Goal: Task Accomplishment & Management: Complete application form

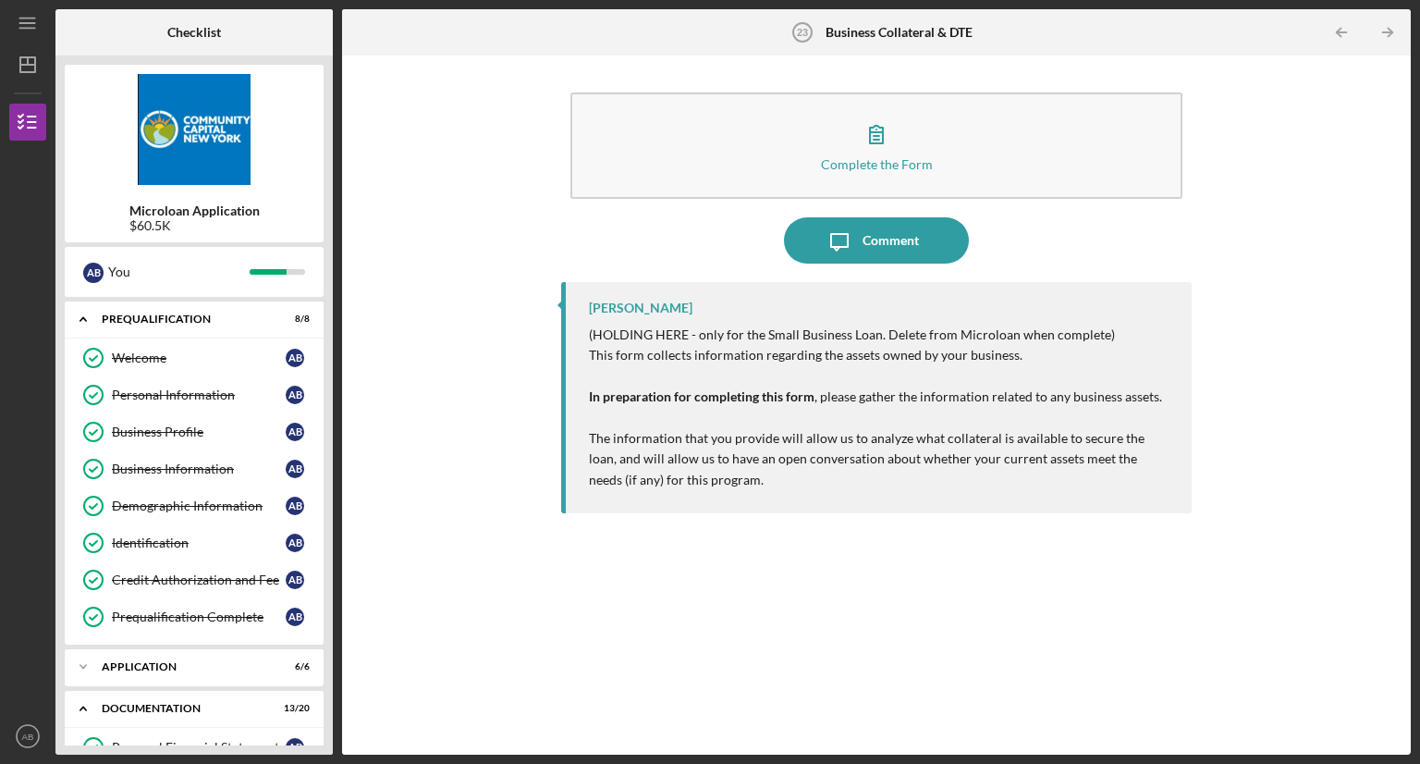
scroll to position [671, 0]
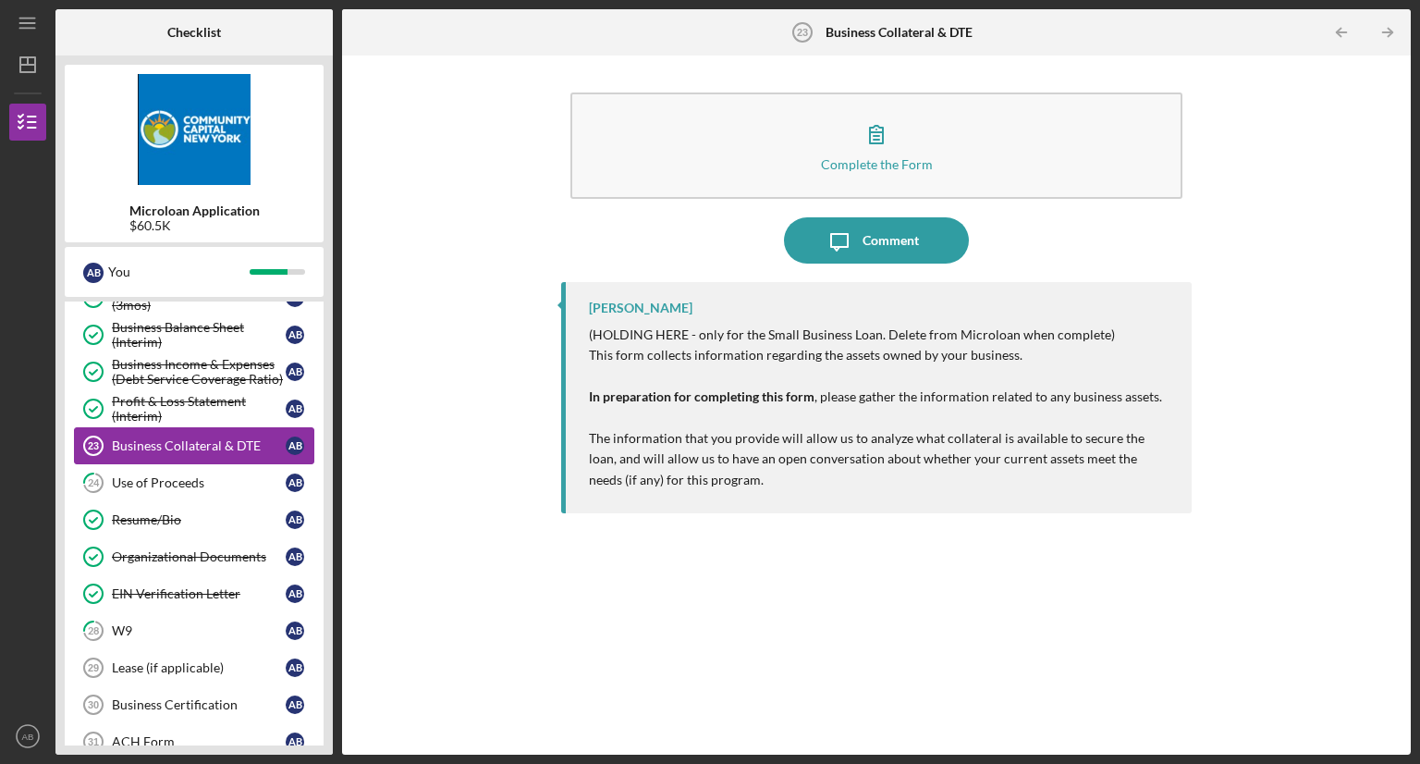
click at [217, 438] on div "Business Collateral & DTE" at bounding box center [199, 445] width 174 height 15
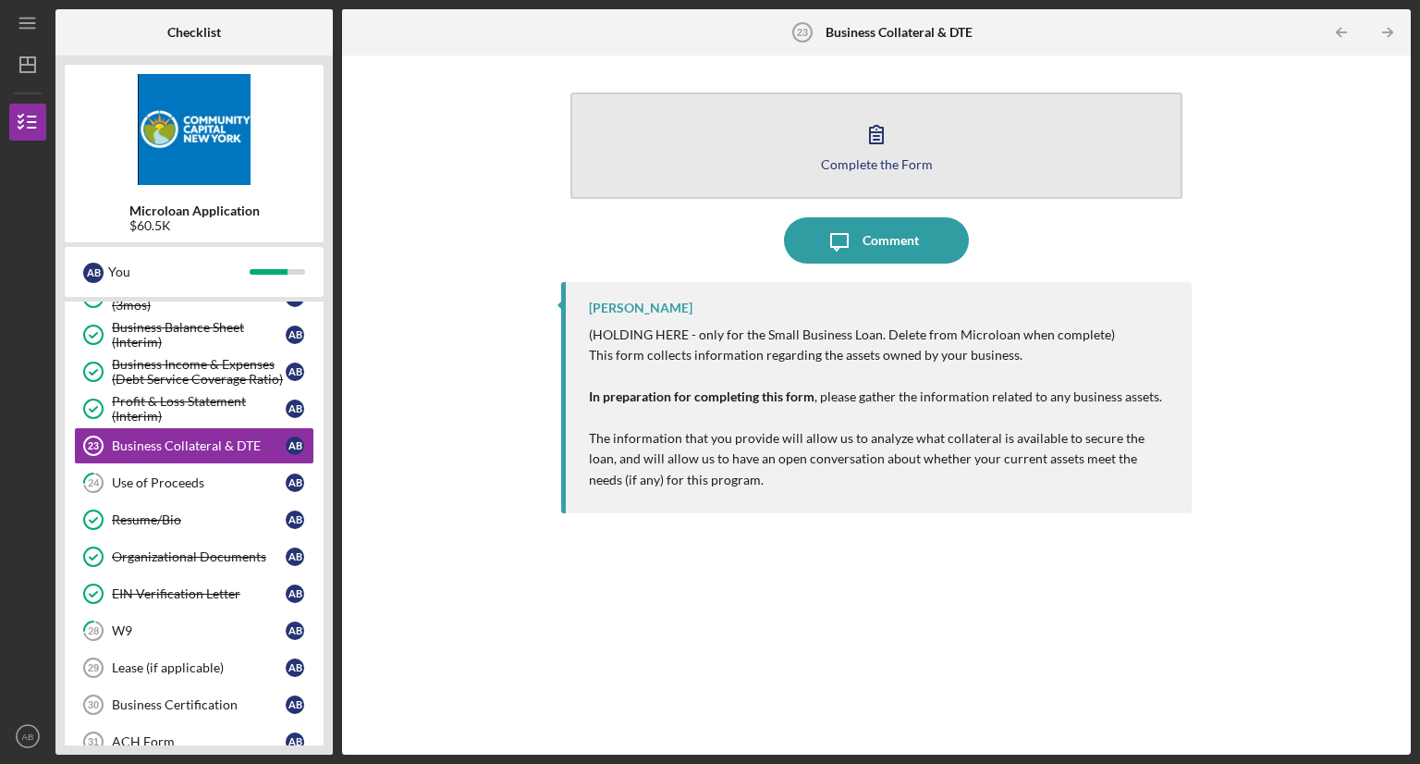
click at [820, 160] on button "Complete the Form Form" at bounding box center [876, 145] width 612 height 106
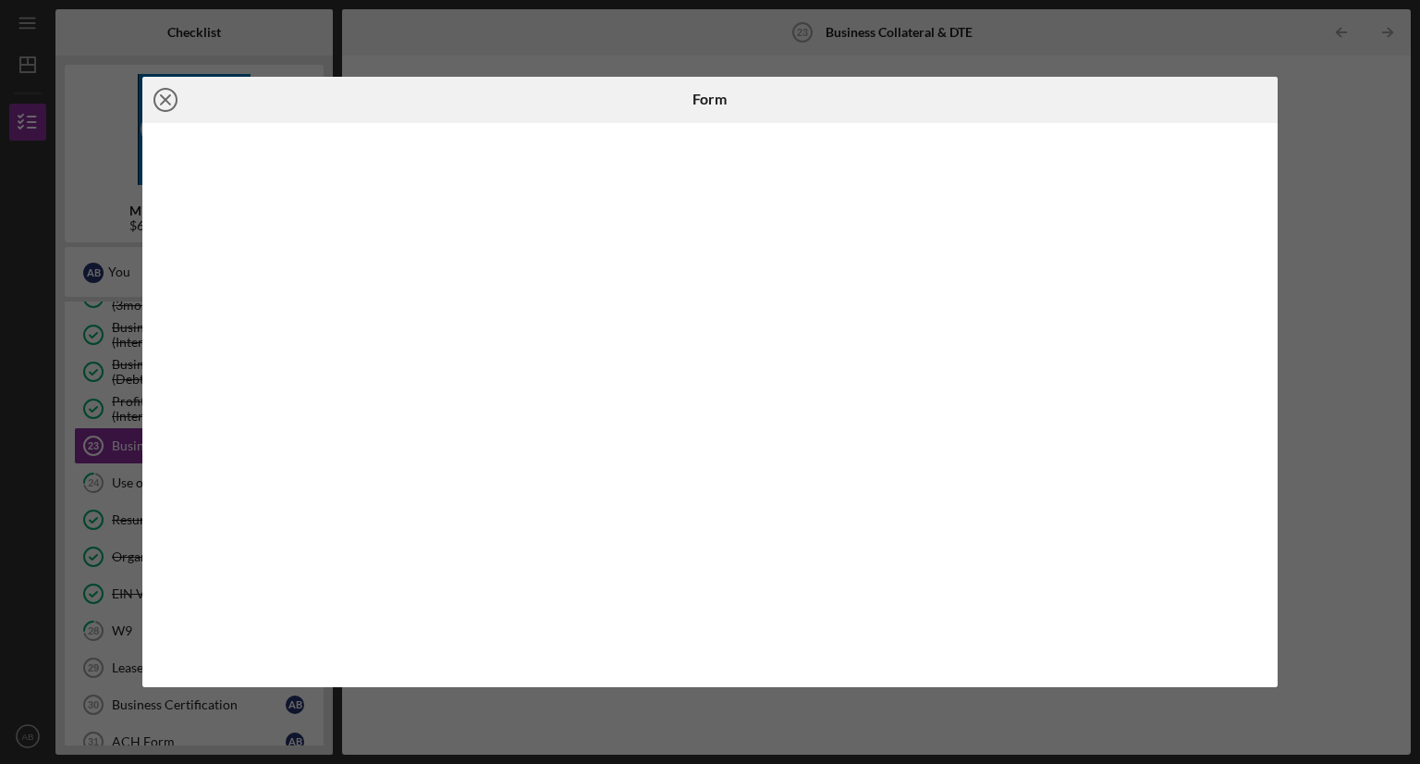
click at [171, 96] on icon "Icon/Close" at bounding box center [165, 100] width 46 height 46
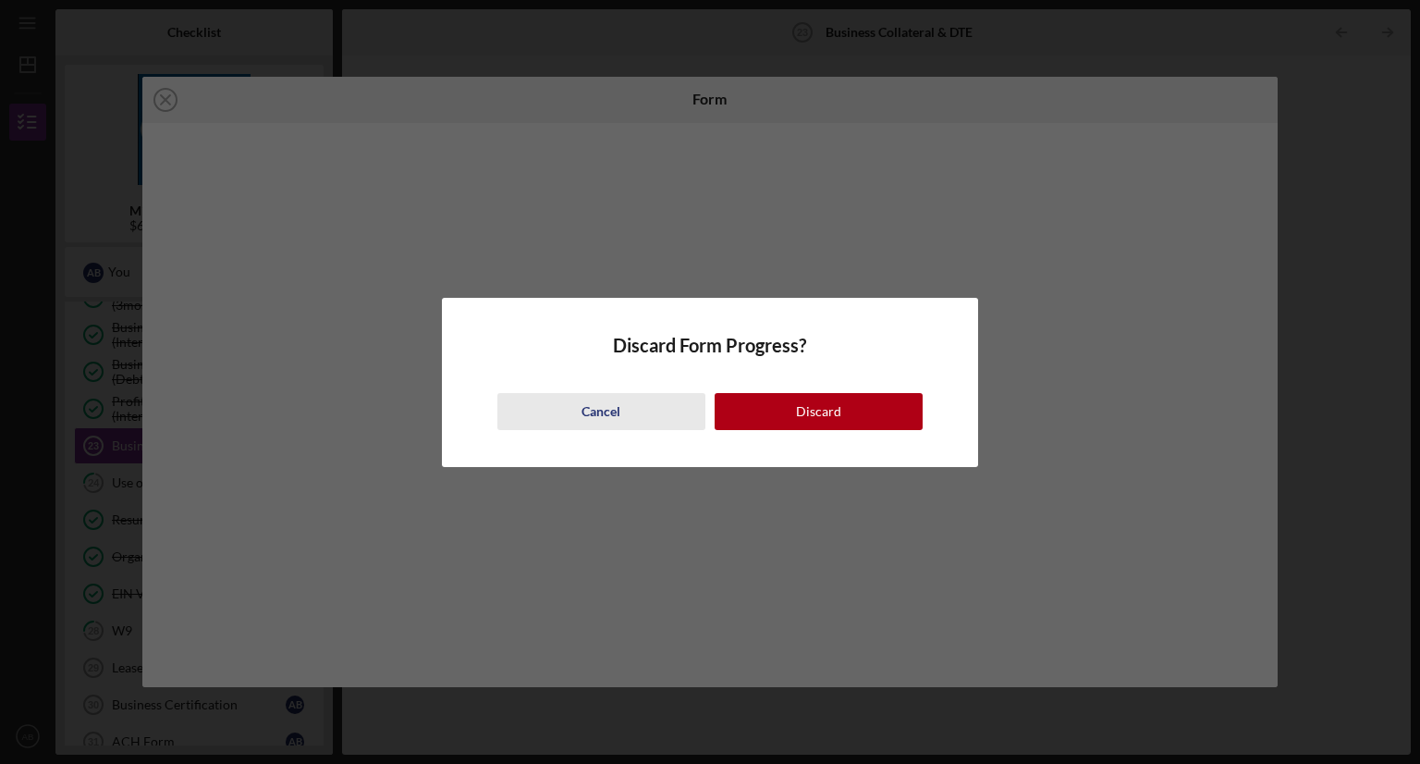
click at [610, 411] on div "Cancel" at bounding box center [601, 411] width 39 height 37
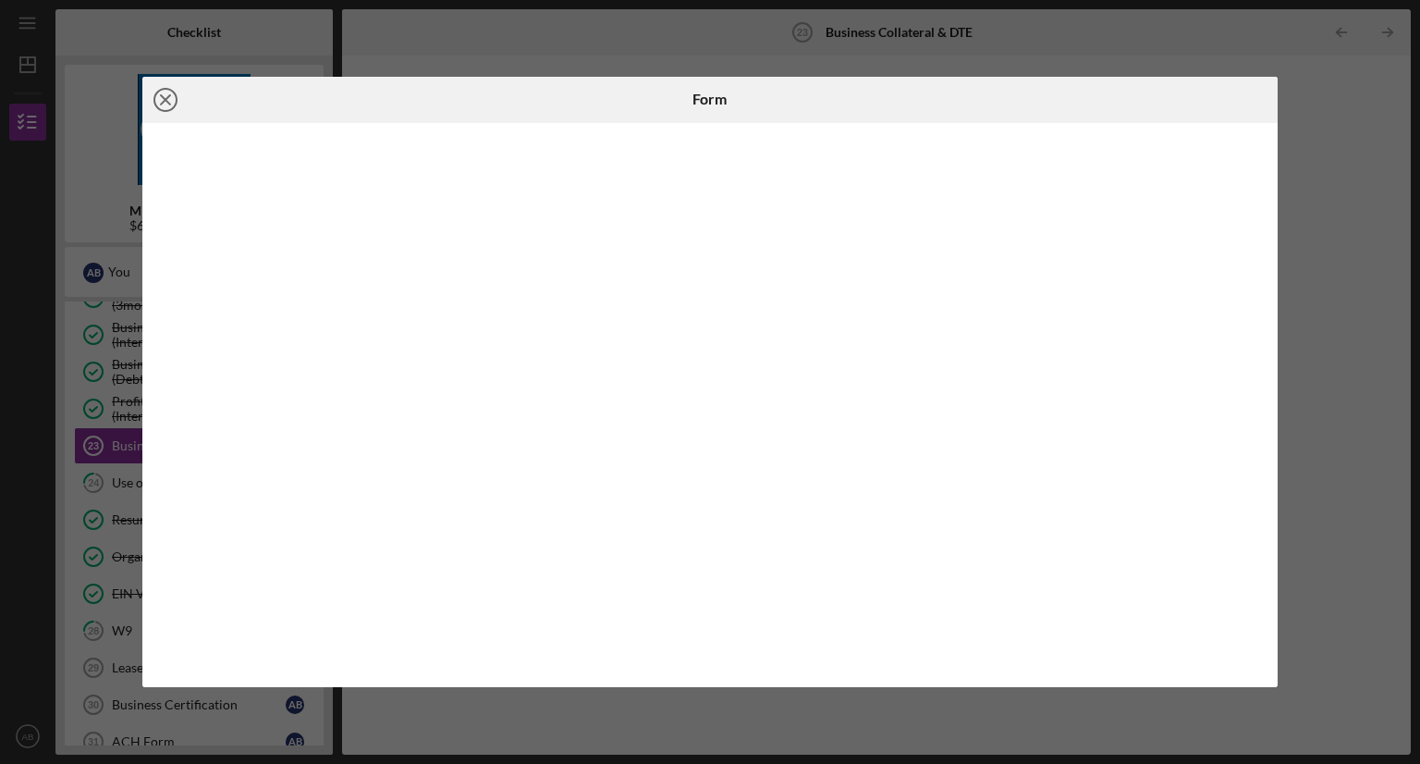
click at [170, 84] on icon "Icon/Close" at bounding box center [165, 100] width 46 height 46
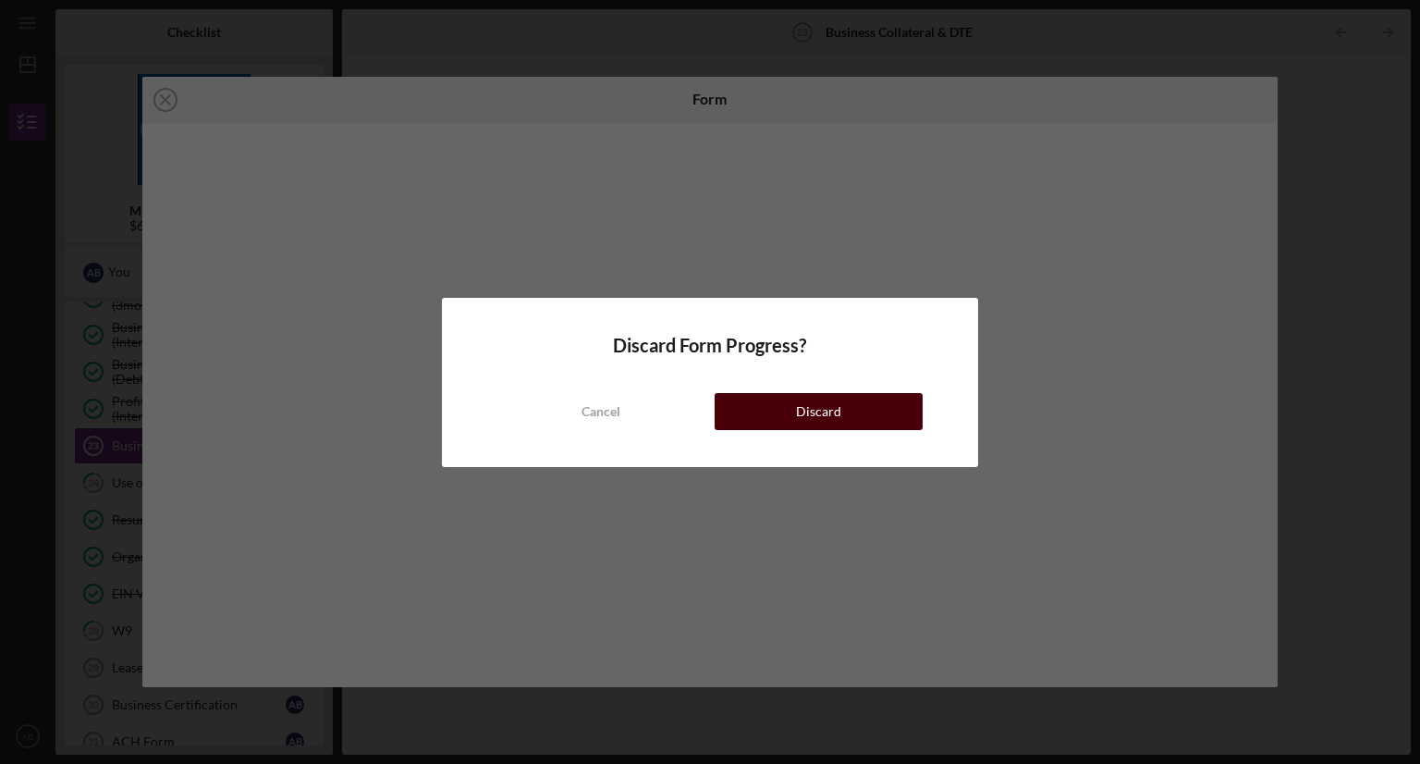
click at [793, 406] on button "Discard" at bounding box center [819, 411] width 208 height 37
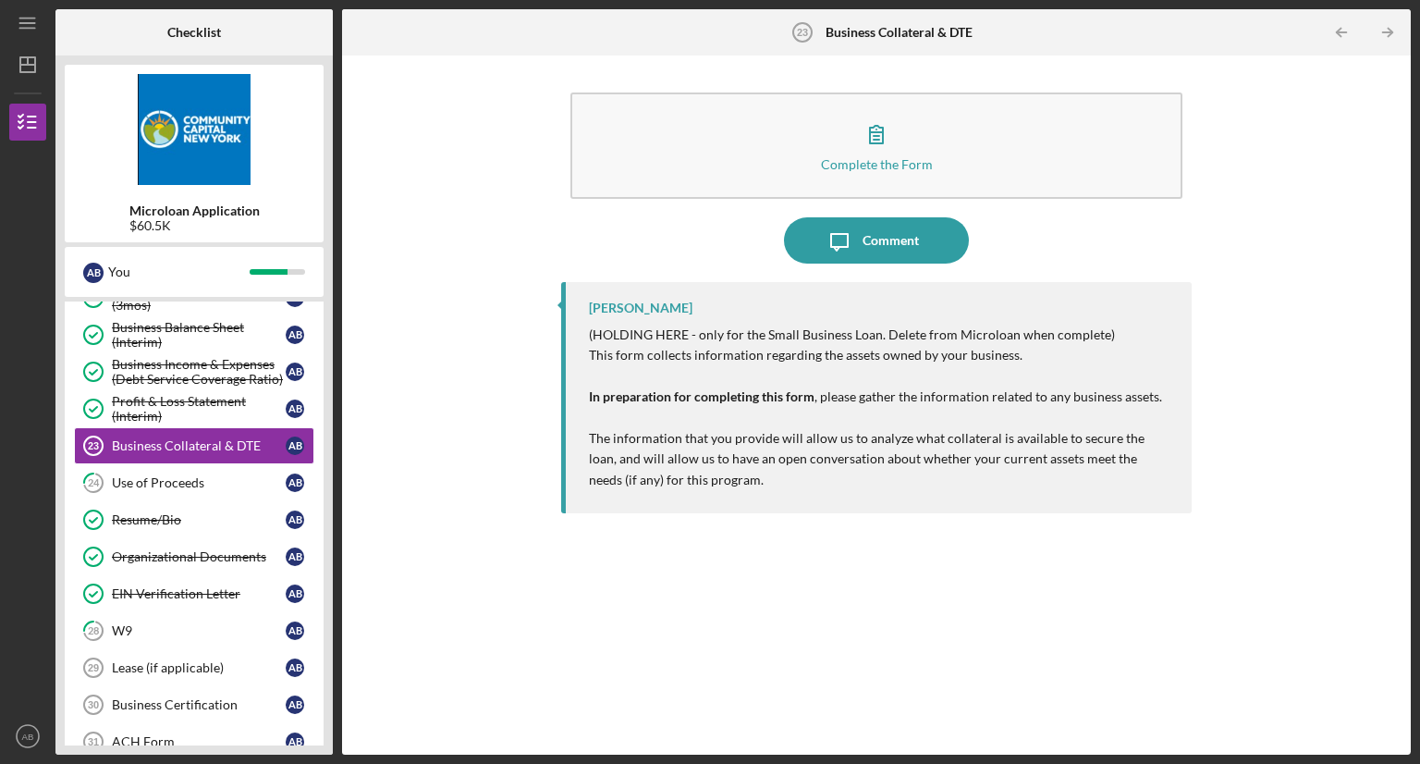
click at [321, 696] on div "Personal Financial Statement Personal Financial Statement A B Previous 30 days …" at bounding box center [194, 431] width 259 height 749
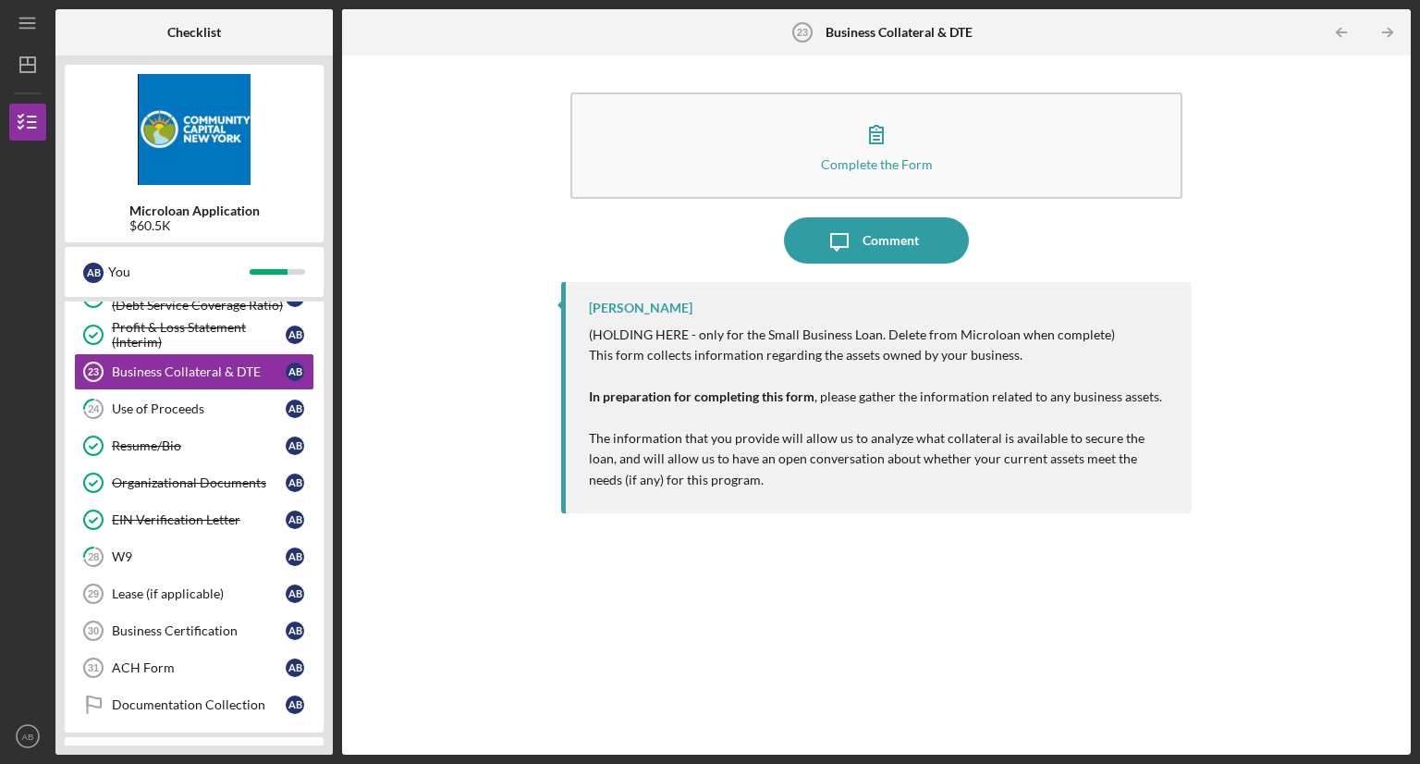
scroll to position [856, 0]
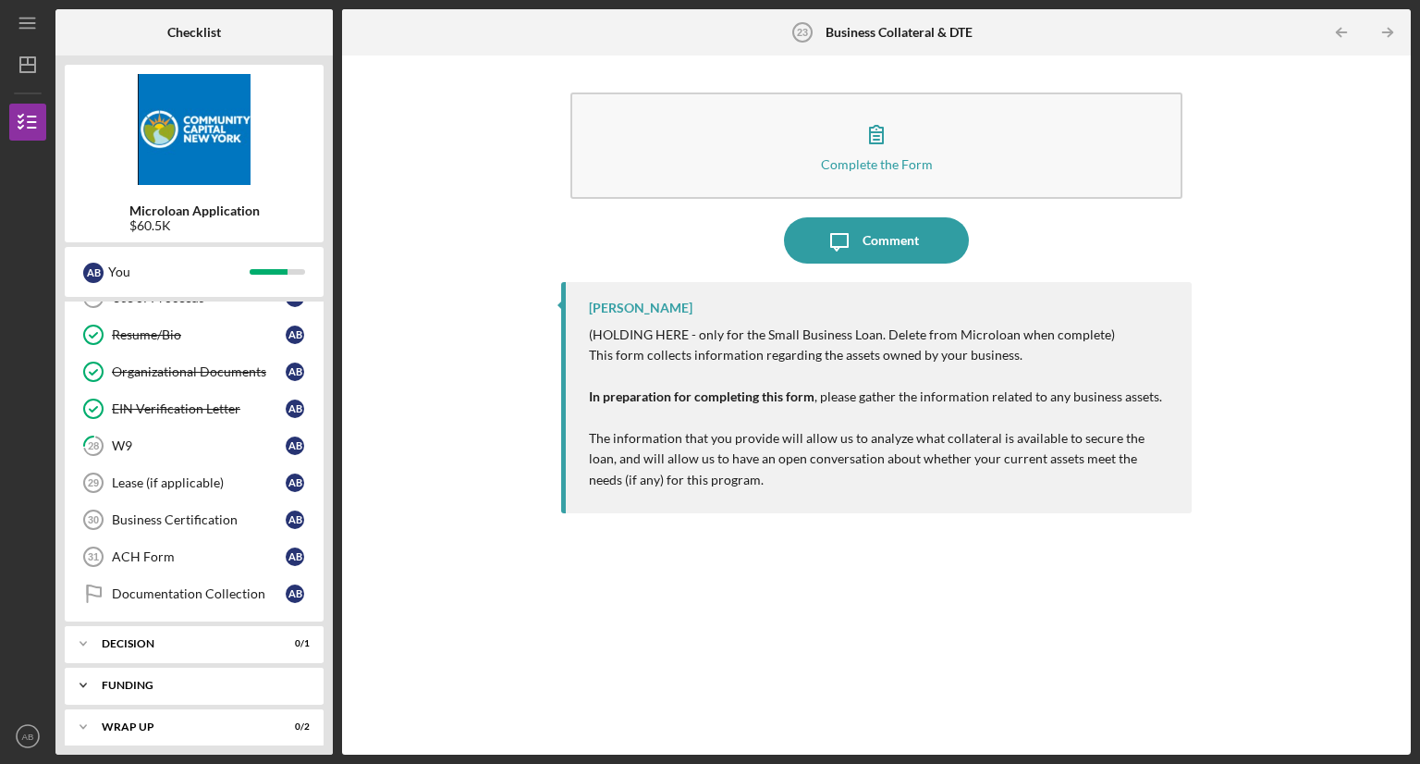
click at [252, 680] on div "Funding" at bounding box center [201, 685] width 199 height 11
click at [136, 438] on div "W9" at bounding box center [199, 445] width 174 height 15
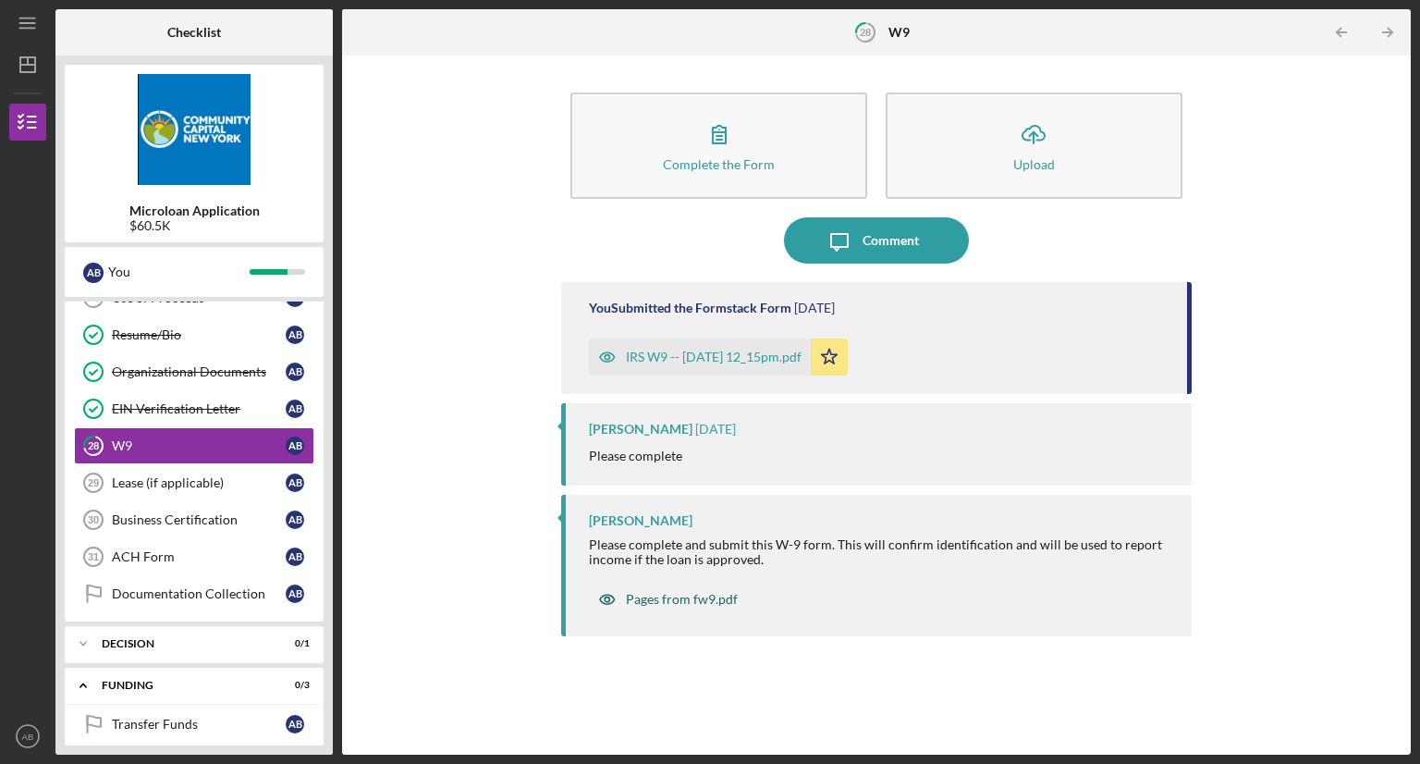
click at [683, 596] on div "Pages from fw9.pdf" at bounding box center [682, 599] width 112 height 15
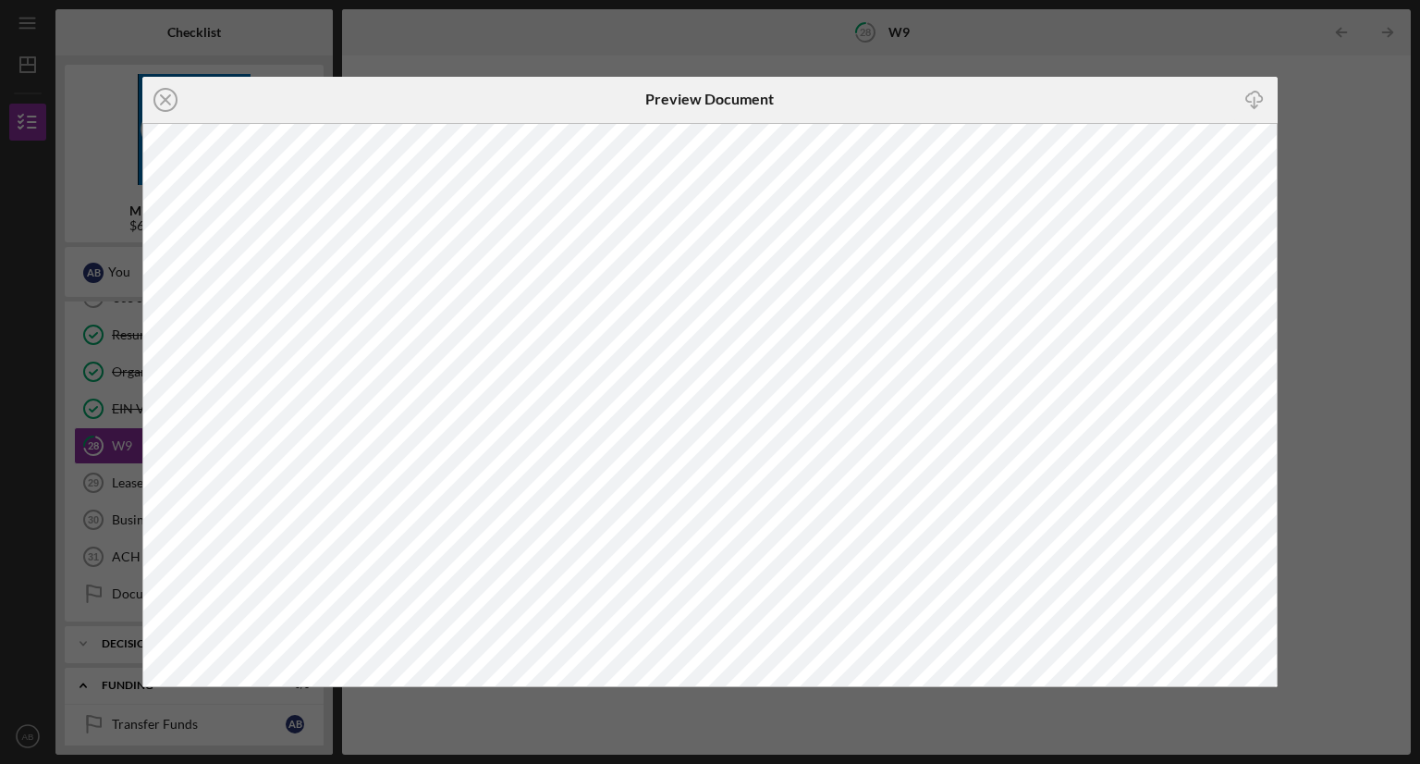
click at [0, 474] on div "Icon/Close Preview Document Icon/Download" at bounding box center [710, 382] width 1420 height 764
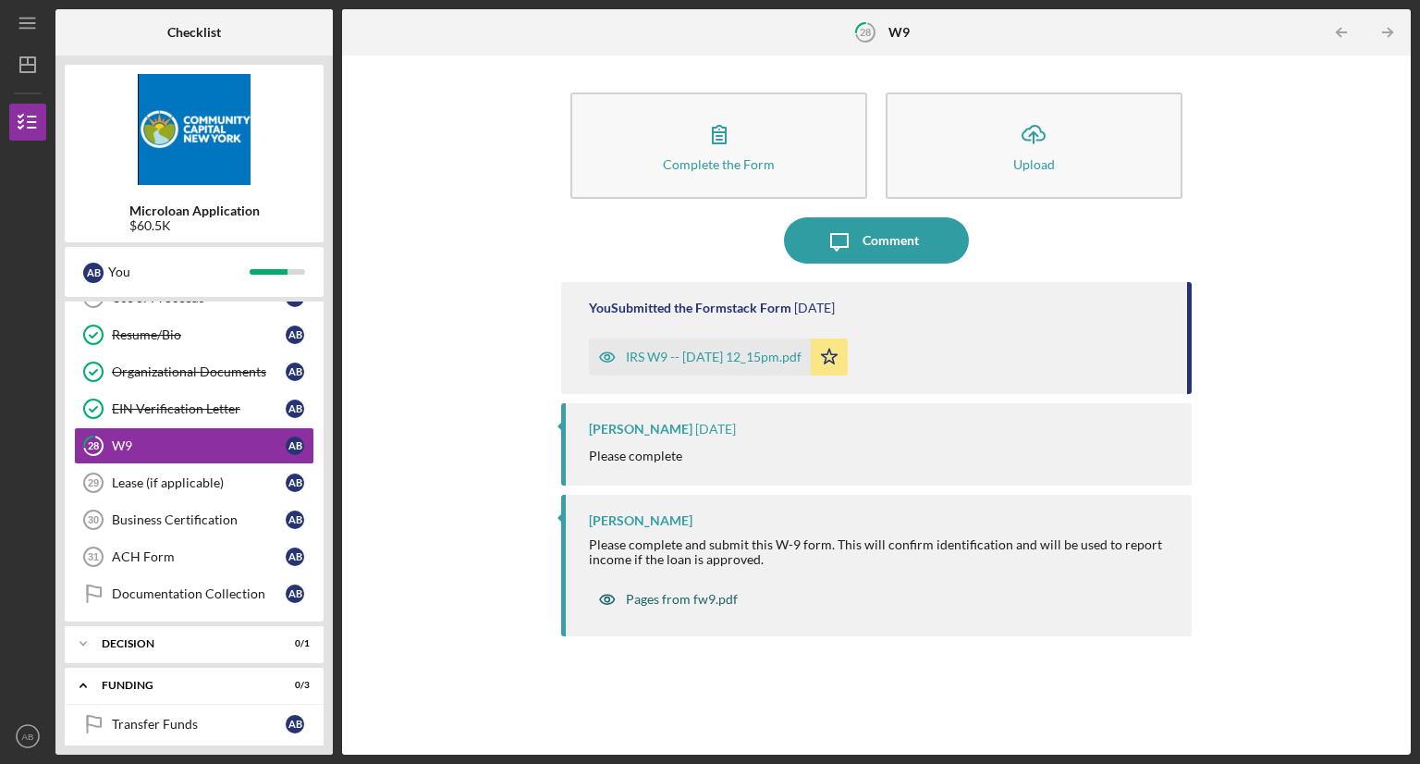
click at [664, 601] on div "Pages from fw9.pdf" at bounding box center [682, 599] width 112 height 15
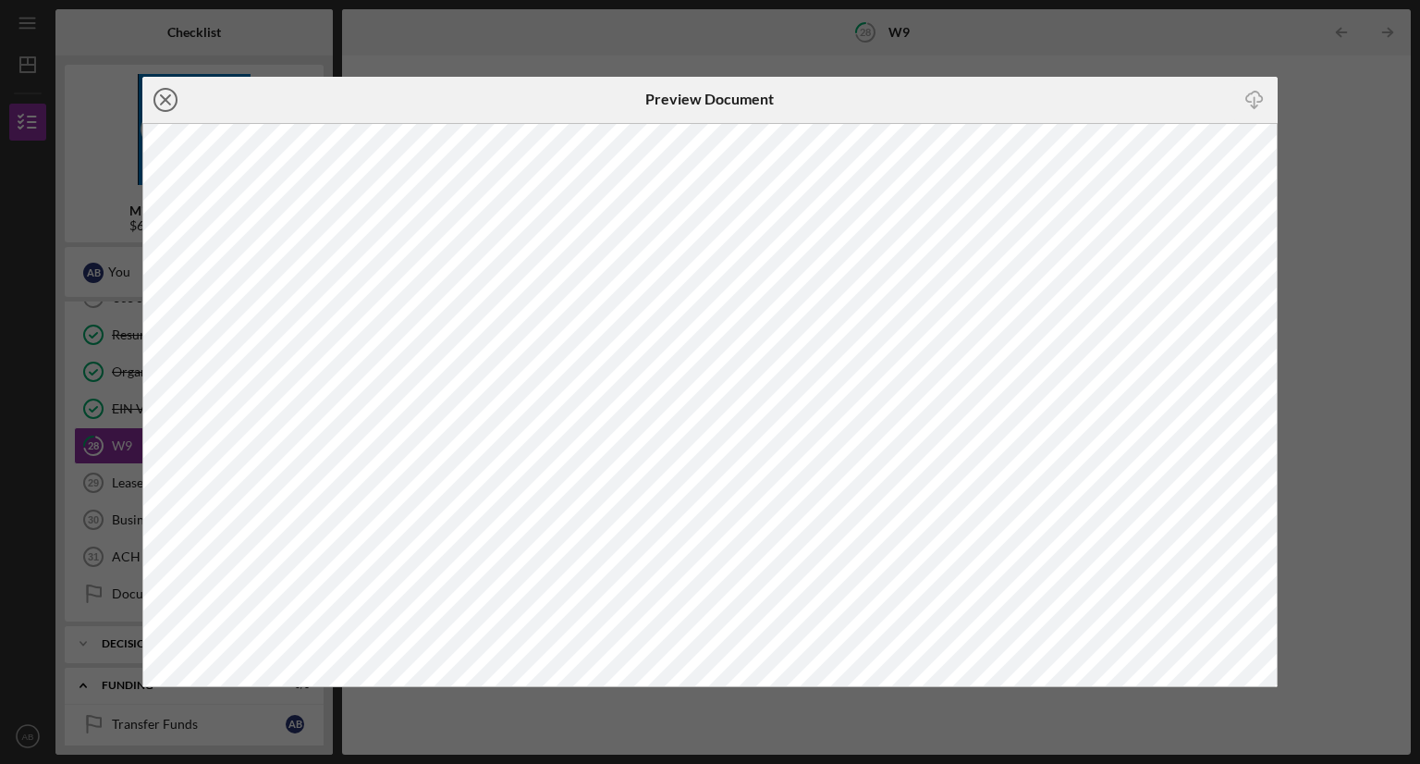
click at [166, 102] on icon "Icon/Close" at bounding box center [165, 100] width 46 height 46
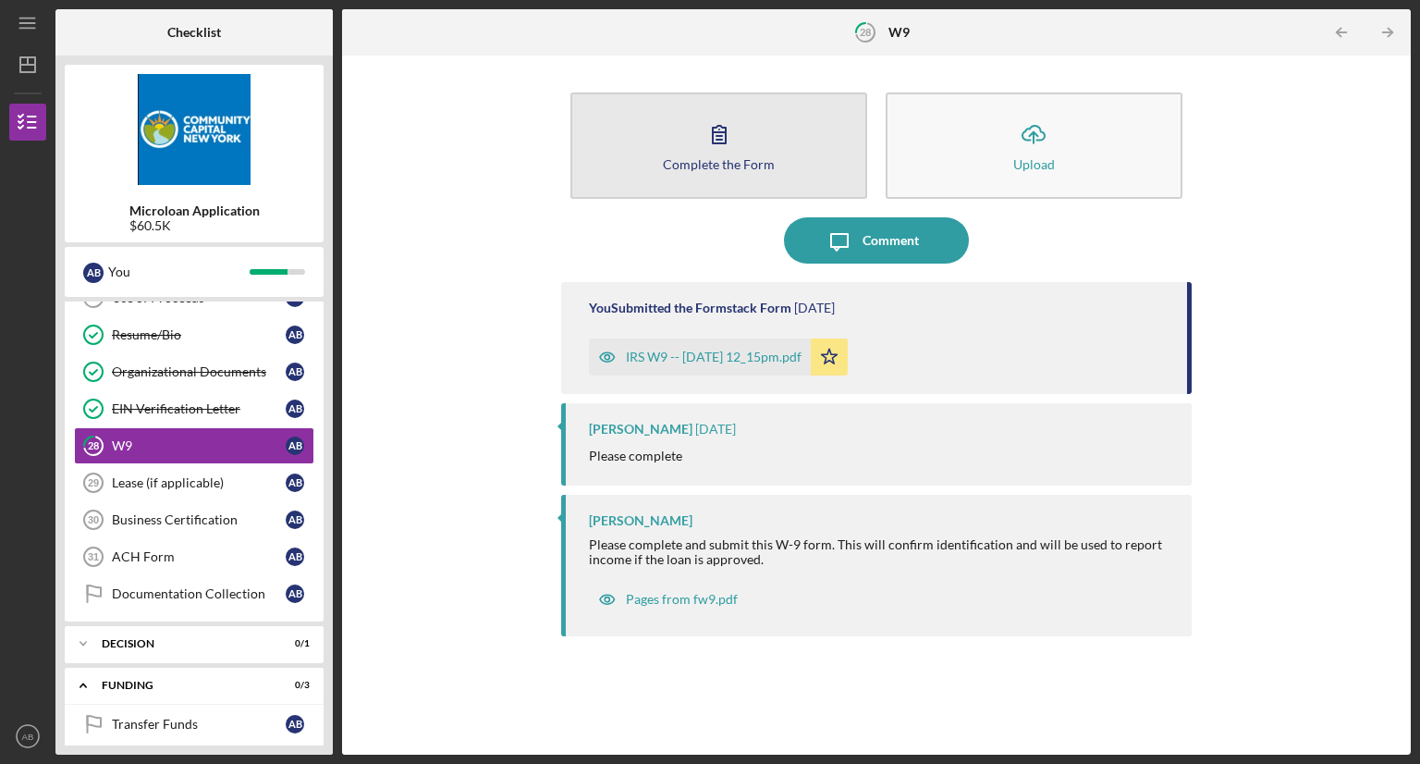
click at [647, 158] on button "Complete the Form Form" at bounding box center [718, 145] width 297 height 106
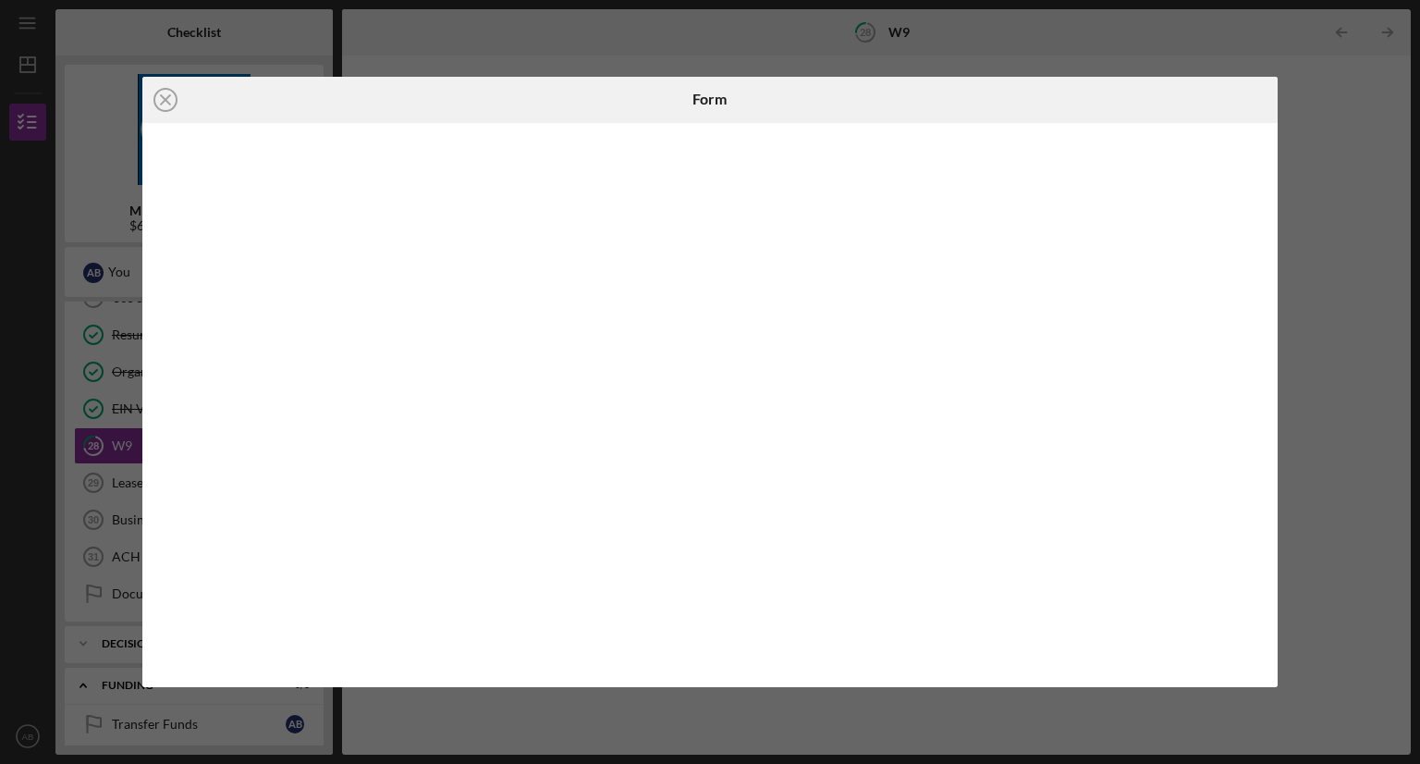
click at [1270, 424] on div at bounding box center [710, 405] width 1136 height 565
click at [161, 95] on line at bounding box center [165, 99] width 9 height 9
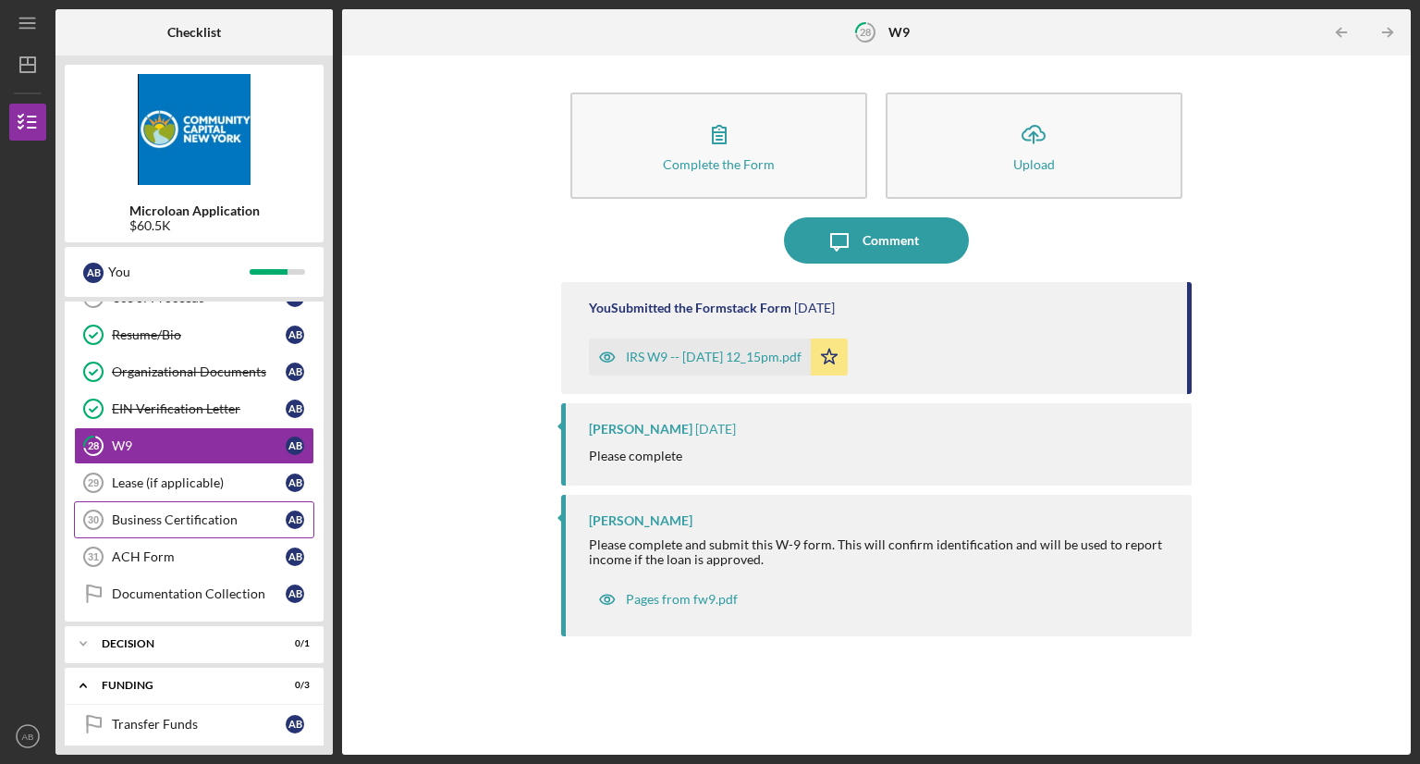
click at [137, 512] on div "Business Certification" at bounding box center [199, 519] width 174 height 15
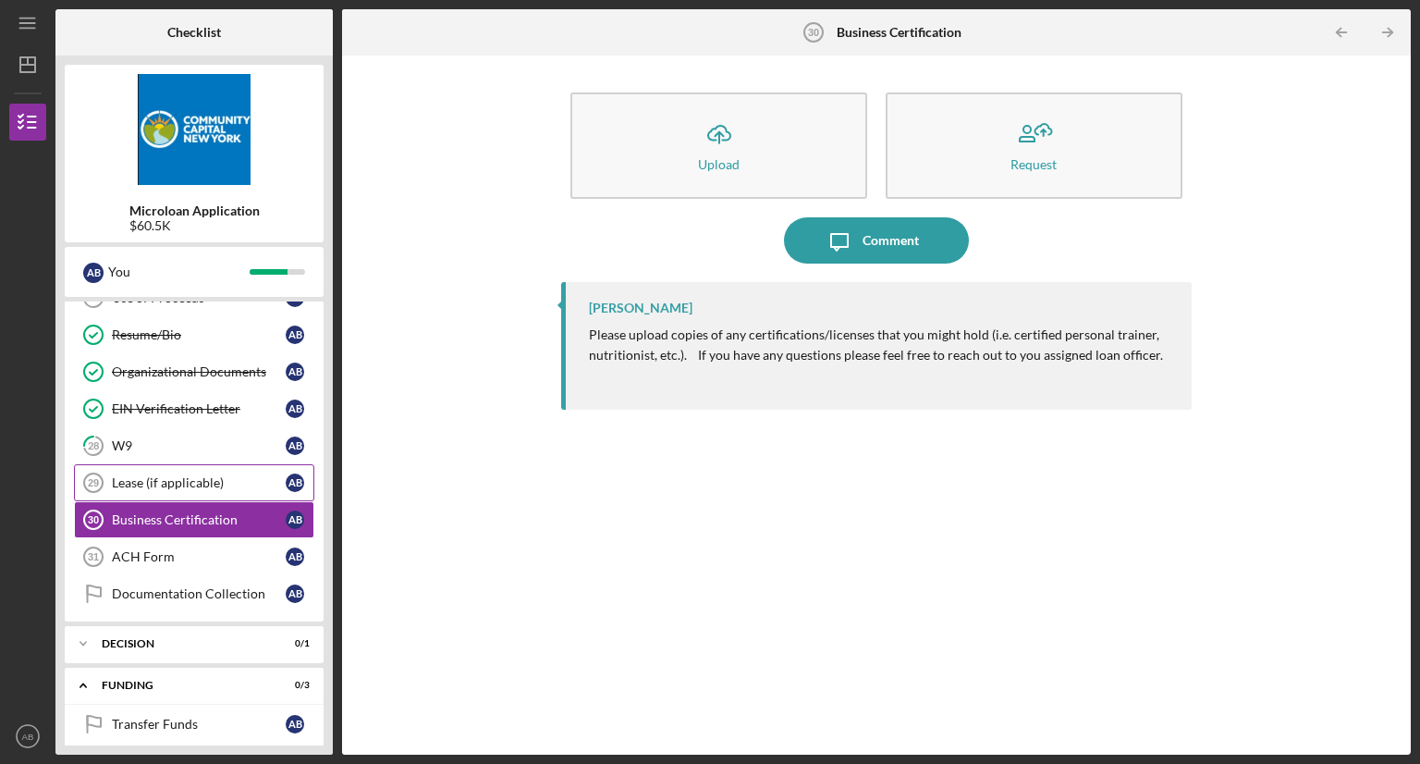
click at [148, 475] on div "Lease (if applicable)" at bounding box center [199, 482] width 174 height 15
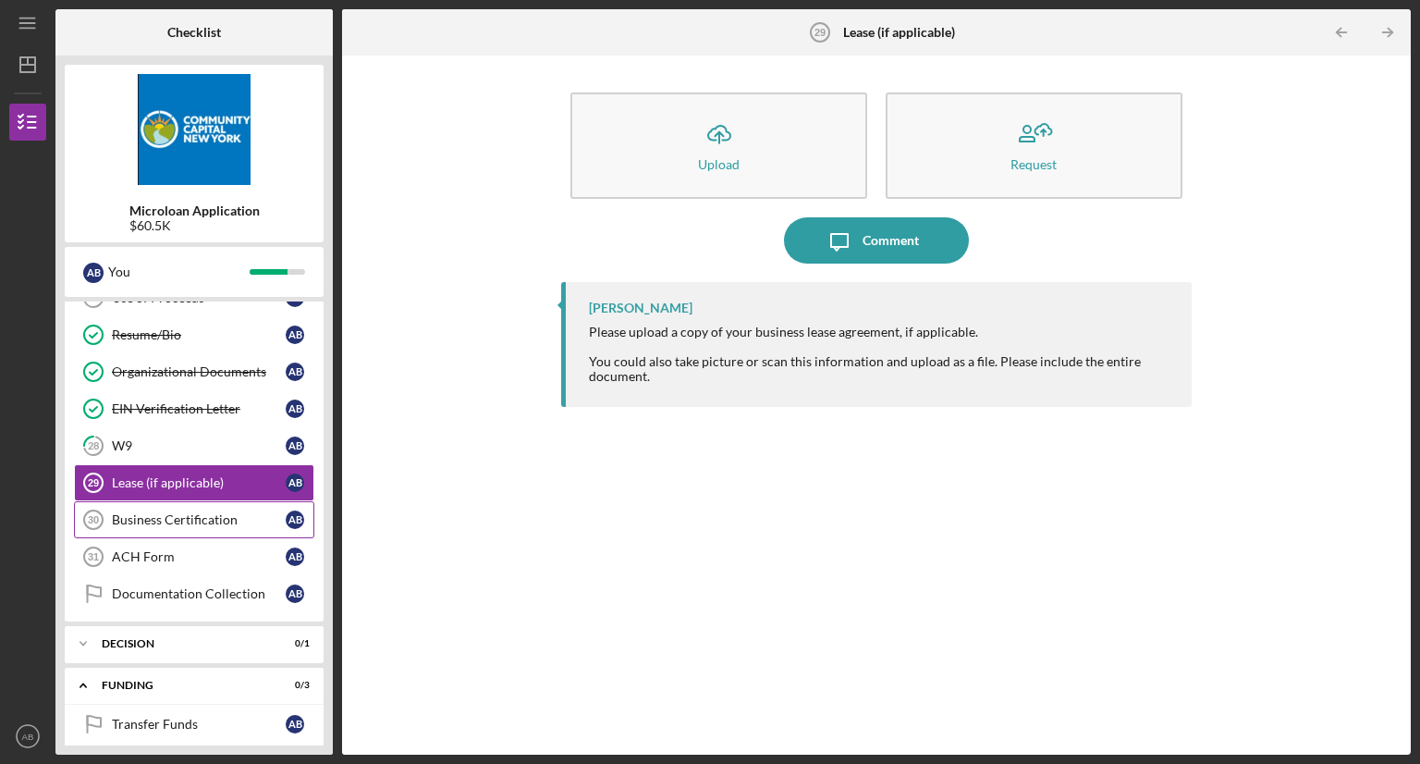
click at [144, 512] on div "Business Certification" at bounding box center [199, 519] width 174 height 15
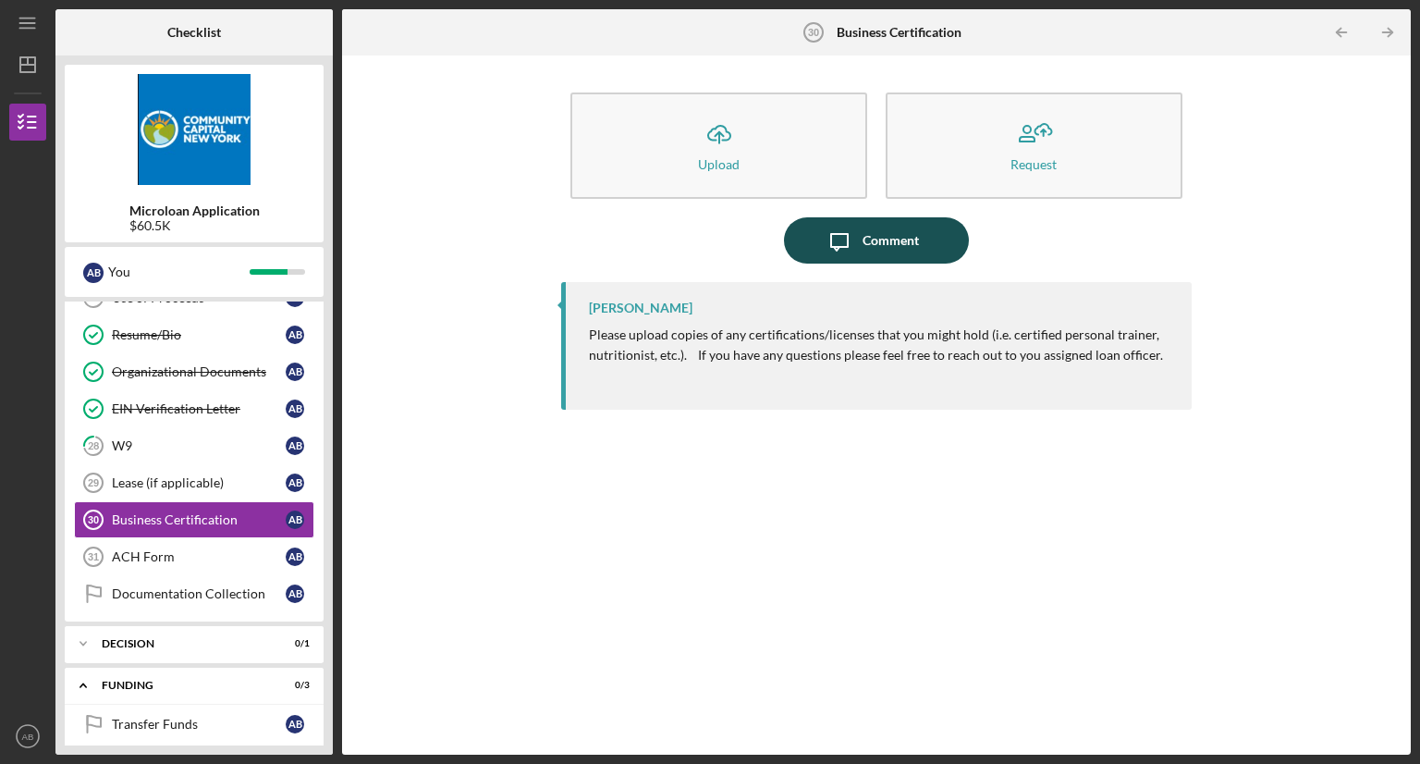
click at [846, 230] on icon "Icon/Message" at bounding box center [839, 240] width 46 height 46
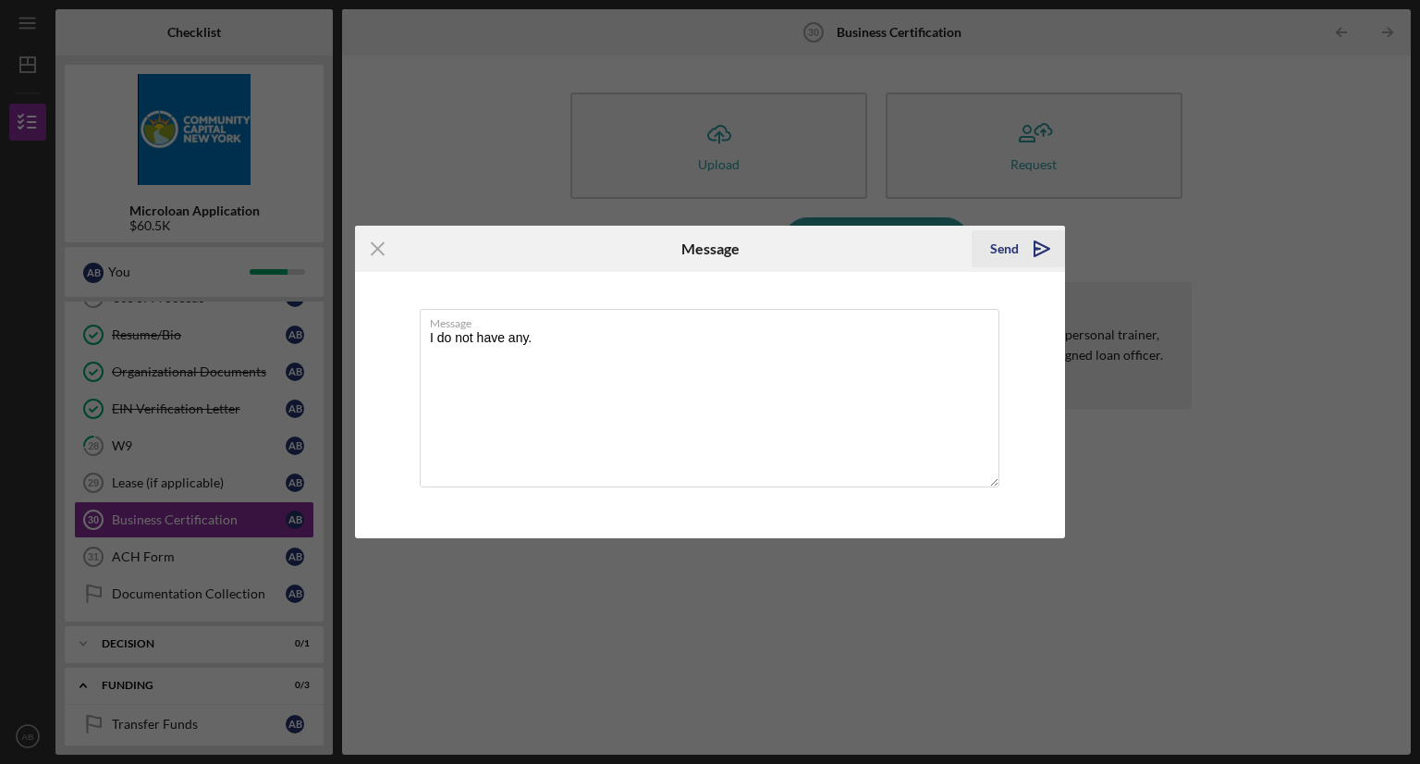
type textarea "I do not have any."
click at [1008, 241] on div "Send" at bounding box center [1004, 248] width 29 height 37
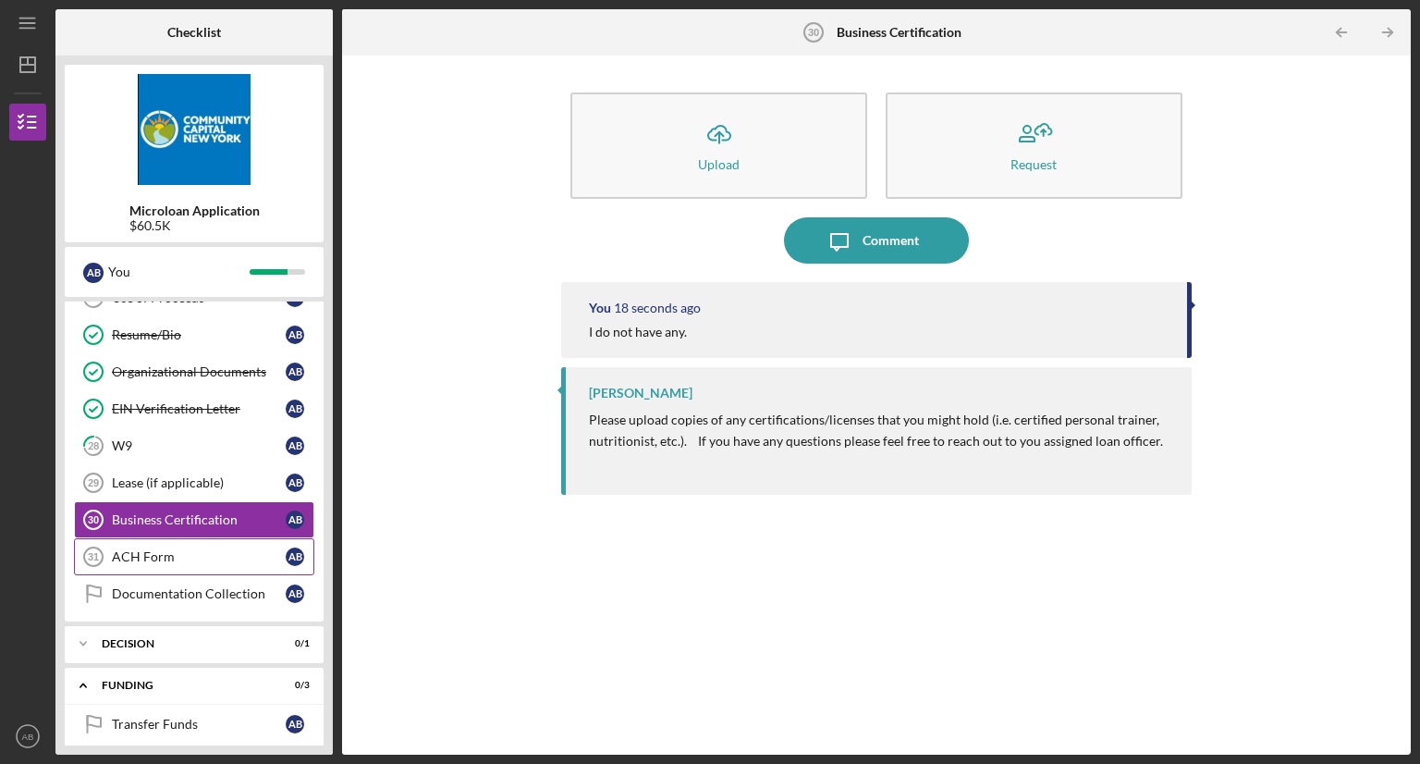
click at [218, 549] on div "ACH Form" at bounding box center [199, 556] width 174 height 15
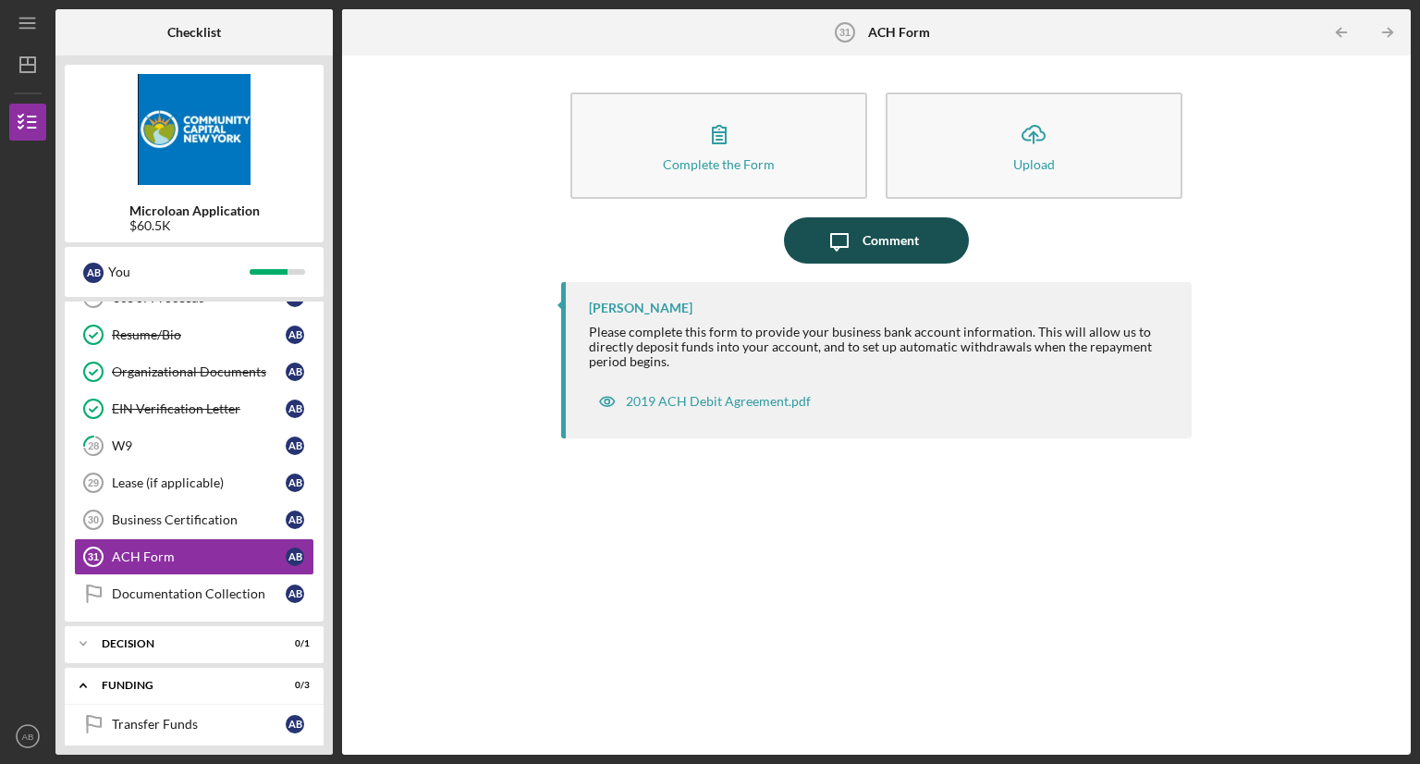
click at [865, 245] on div "Comment" at bounding box center [891, 240] width 56 height 46
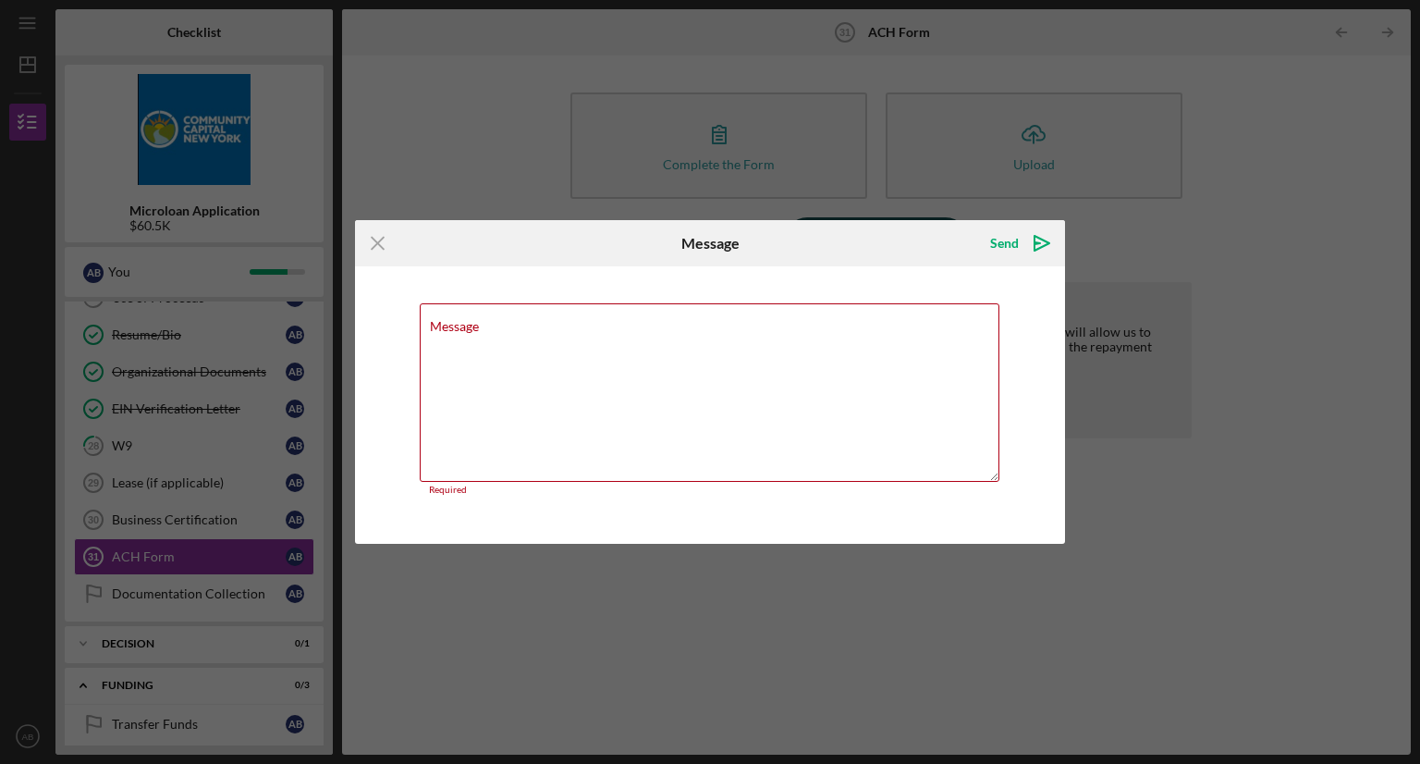
click at [865, 245] on div "Send Icon/icon-invite-send" at bounding box center [946, 243] width 237 height 46
click at [507, 347] on textarea "Message" at bounding box center [710, 392] width 580 height 178
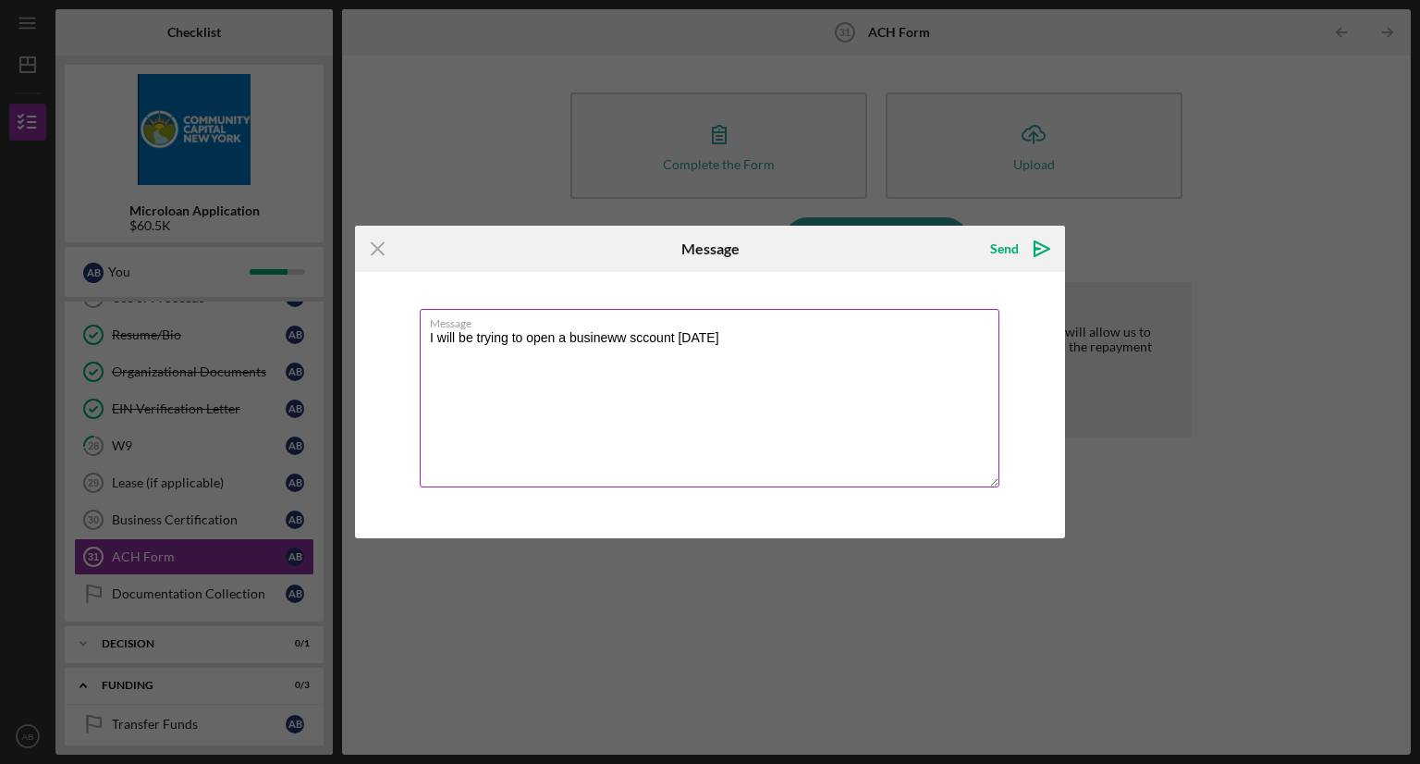
click at [588, 350] on textarea "I will be trying to open a busineww sccount today" at bounding box center [710, 398] width 580 height 178
click at [625, 340] on textarea "I will be trying to open a busineww sccount today" at bounding box center [710, 398] width 580 height 178
click at [632, 337] on textarea "I will be trying to open a business sccount today" at bounding box center [710, 398] width 580 height 178
click at [722, 343] on textarea "I will be trying to open a business account today" at bounding box center [710, 398] width 580 height 178
type textarea "I will be trying to open a business account today."
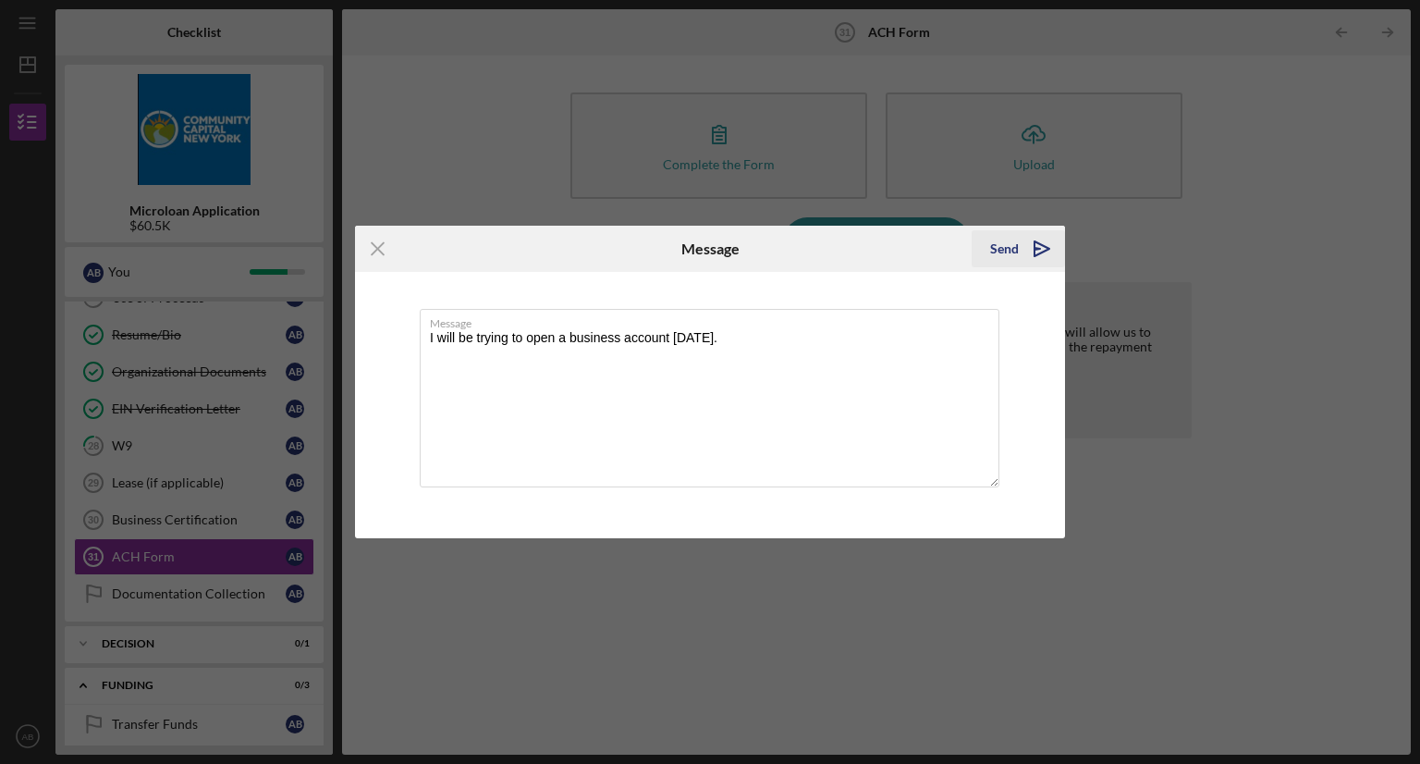
click at [1014, 249] on div "Send" at bounding box center [1004, 248] width 29 height 37
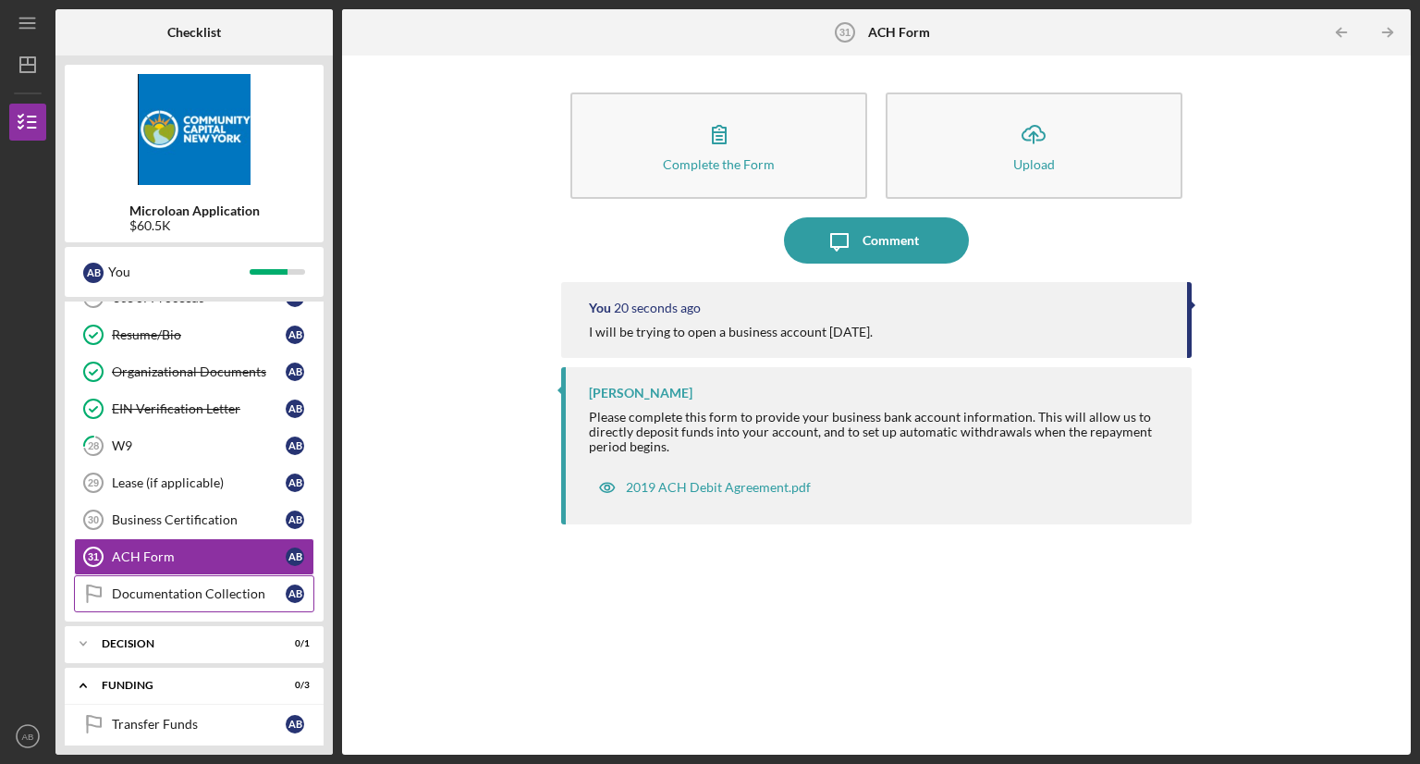
click at [235, 586] on div "Documentation Collection" at bounding box center [199, 593] width 174 height 15
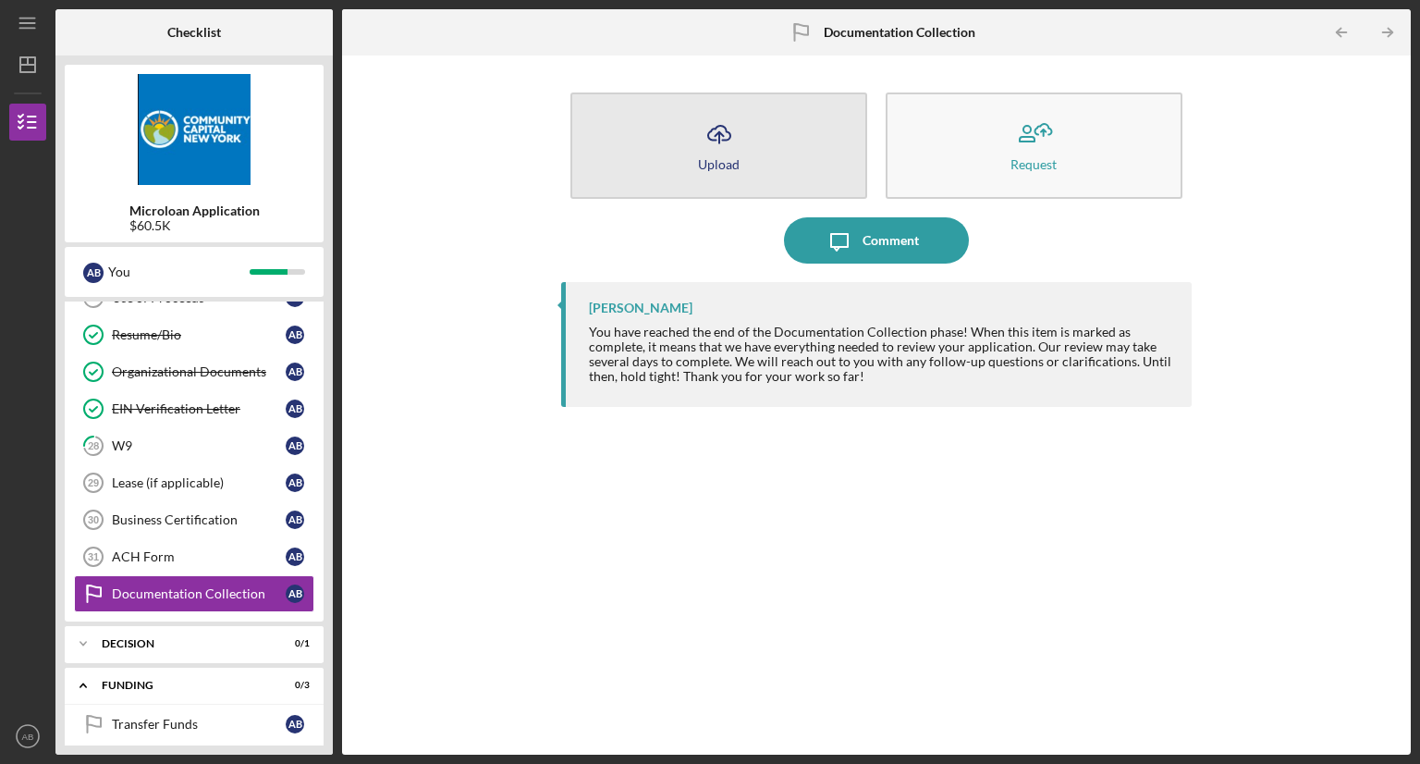
click at [695, 145] on button "Icon/Upload Upload" at bounding box center [718, 145] width 297 height 106
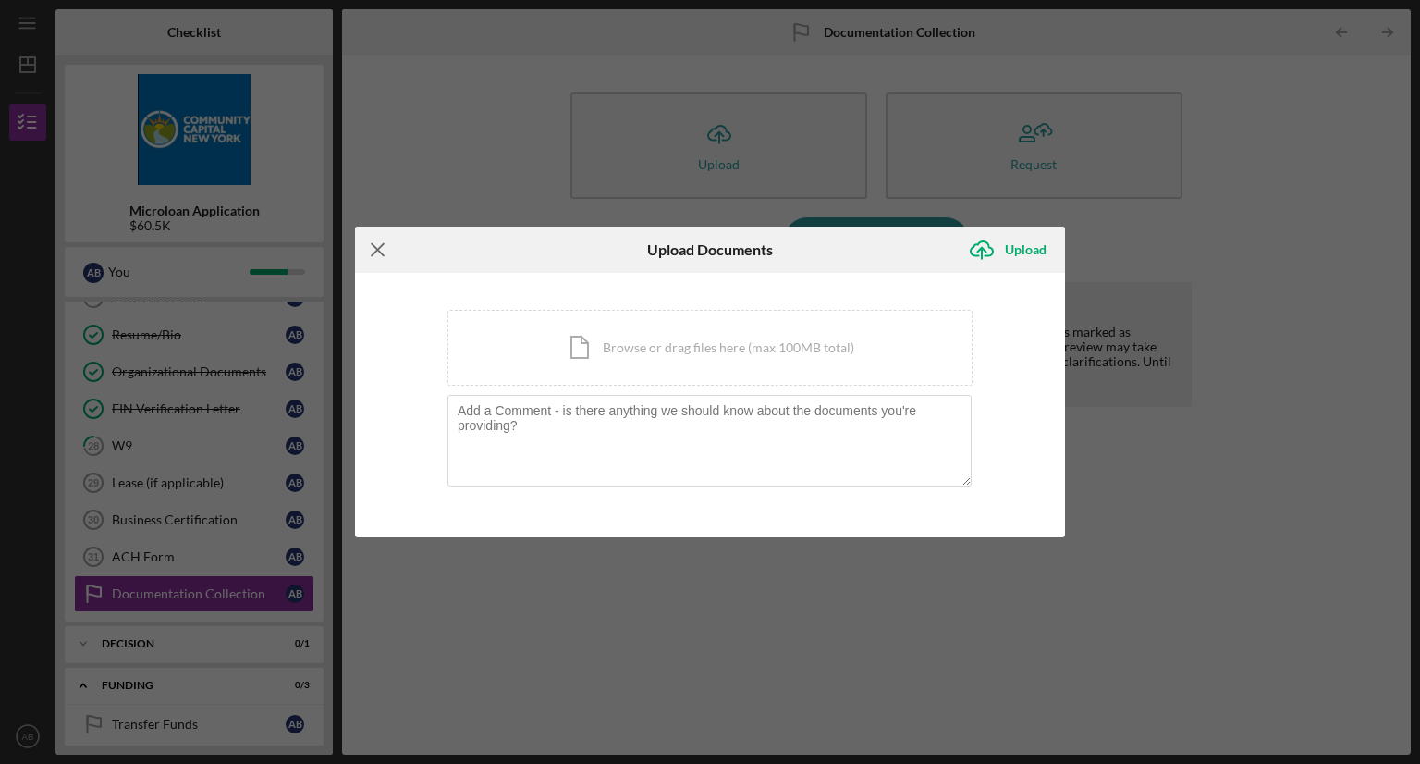
click at [374, 252] on line at bounding box center [378, 250] width 12 height 12
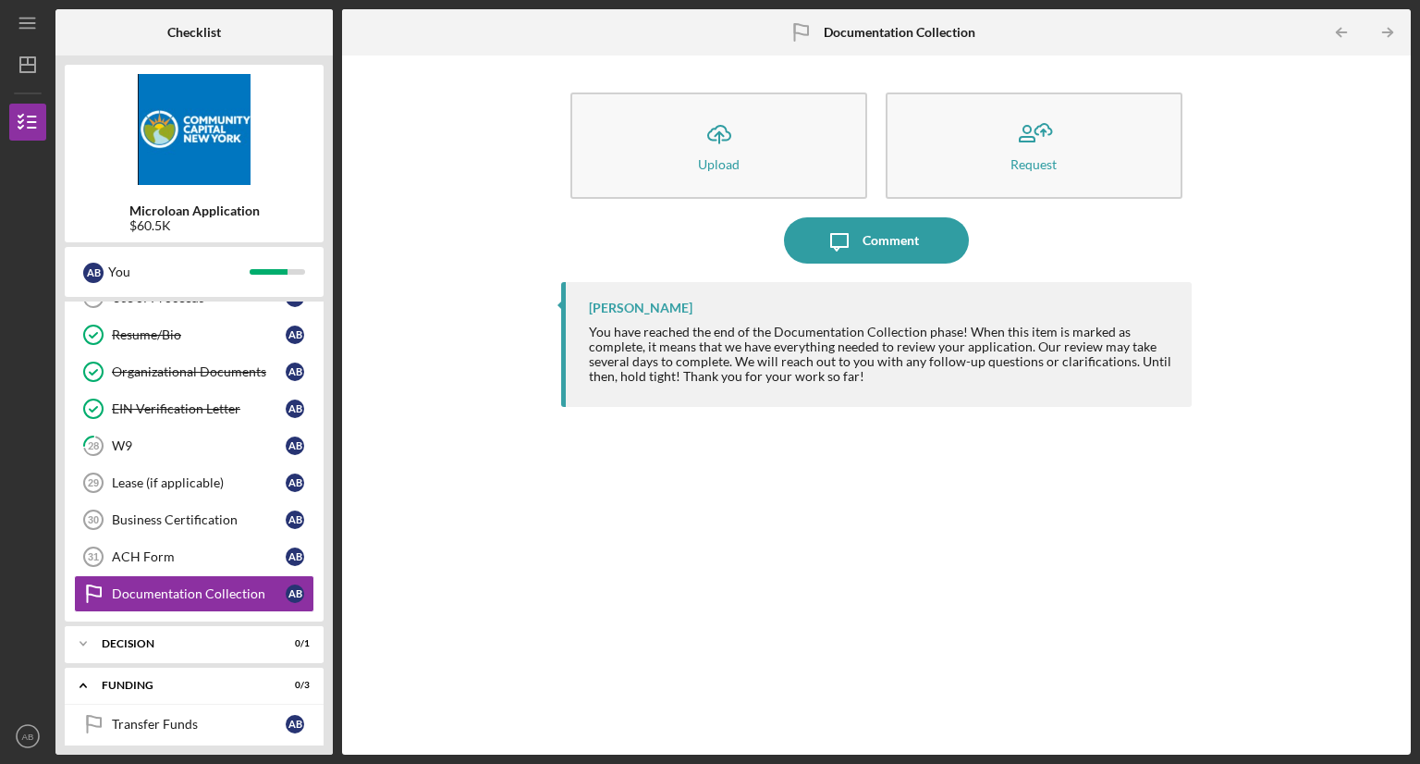
drag, startPoint x: 331, startPoint y: 457, endPoint x: 331, endPoint y: 424, distance: 32.4
click at [331, 424] on div "Microloan Application $60.5K A B You Icon/Expander Prequalification 8 / 8 Welco…" at bounding box center [193, 404] width 277 height 699
click at [315, 432] on div "Personal Financial Statement Personal Financial Statement A B Previous 30 days …" at bounding box center [194, 246] width 259 height 749
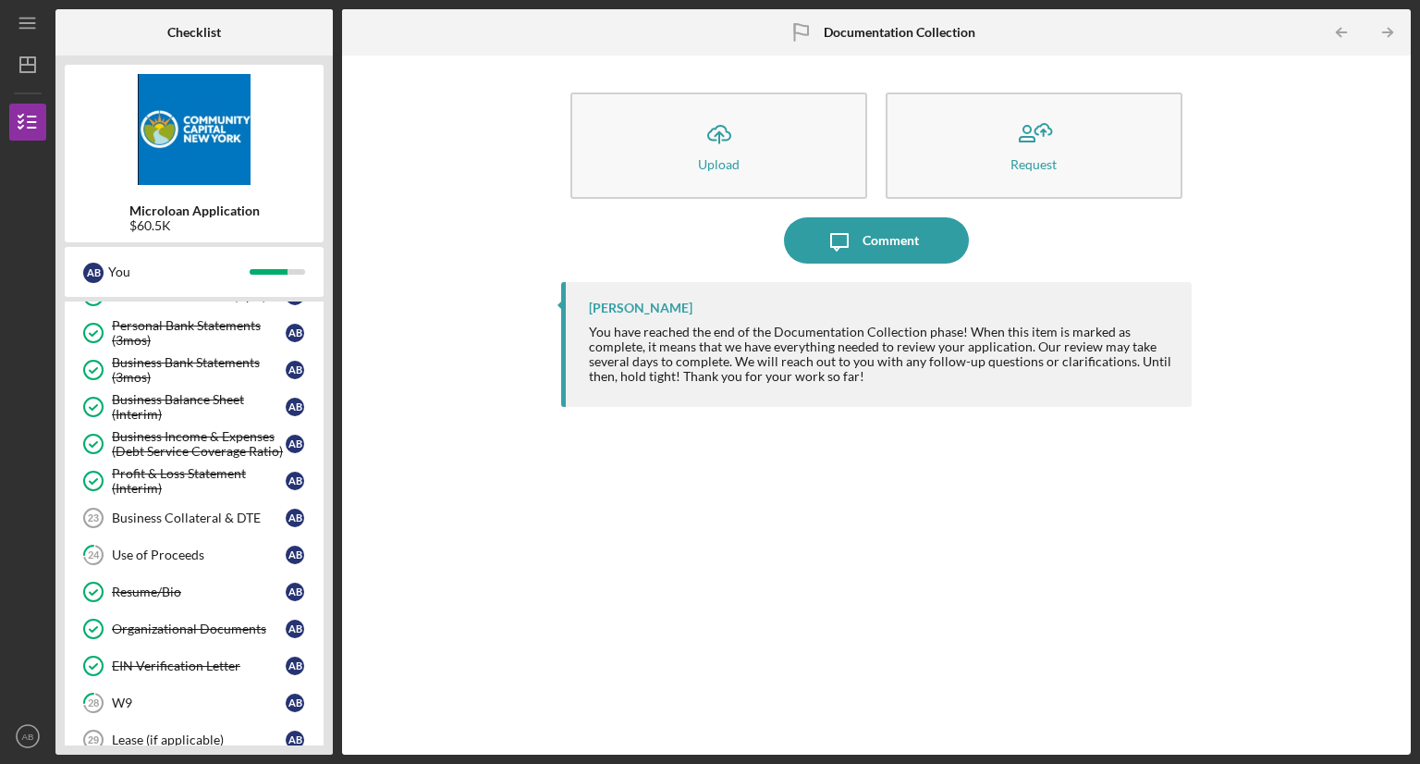
scroll to position [597, 0]
click at [144, 512] on div "Business Collateral & DTE" at bounding box center [199, 519] width 174 height 15
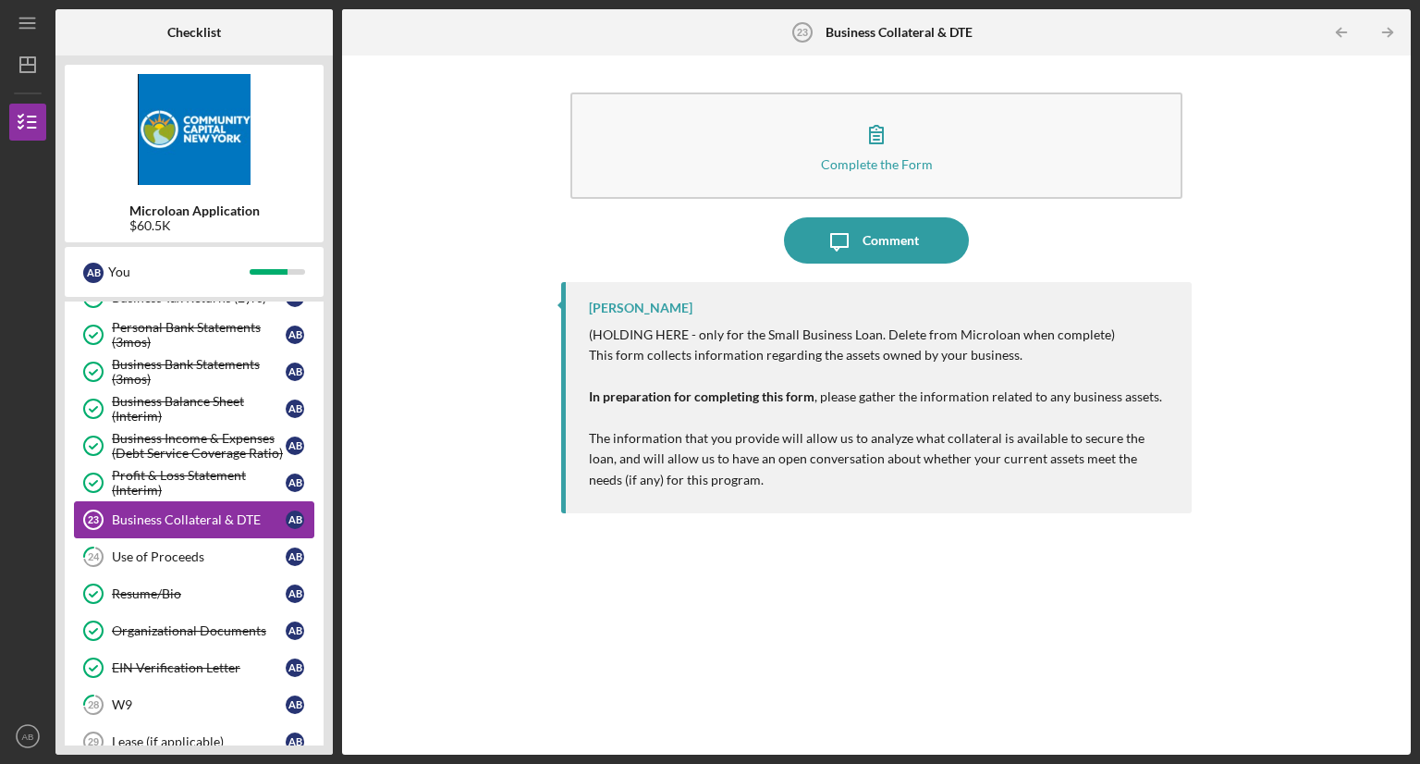
click at [144, 512] on div "Business Collateral & DTE" at bounding box center [199, 519] width 174 height 15
click at [133, 552] on div "Use of Proceeds" at bounding box center [199, 556] width 174 height 15
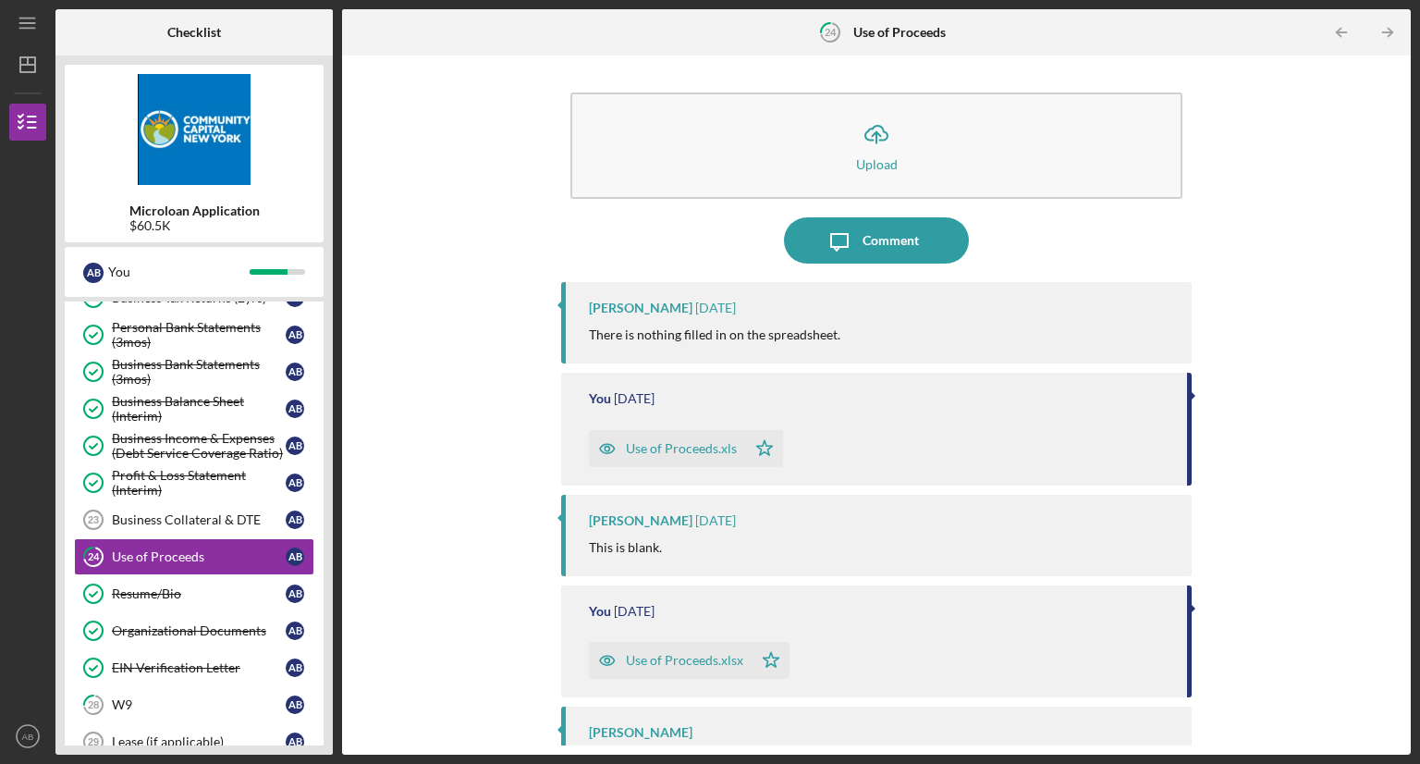
click at [678, 447] on div "Use of Proceeds.xls" at bounding box center [681, 448] width 111 height 15
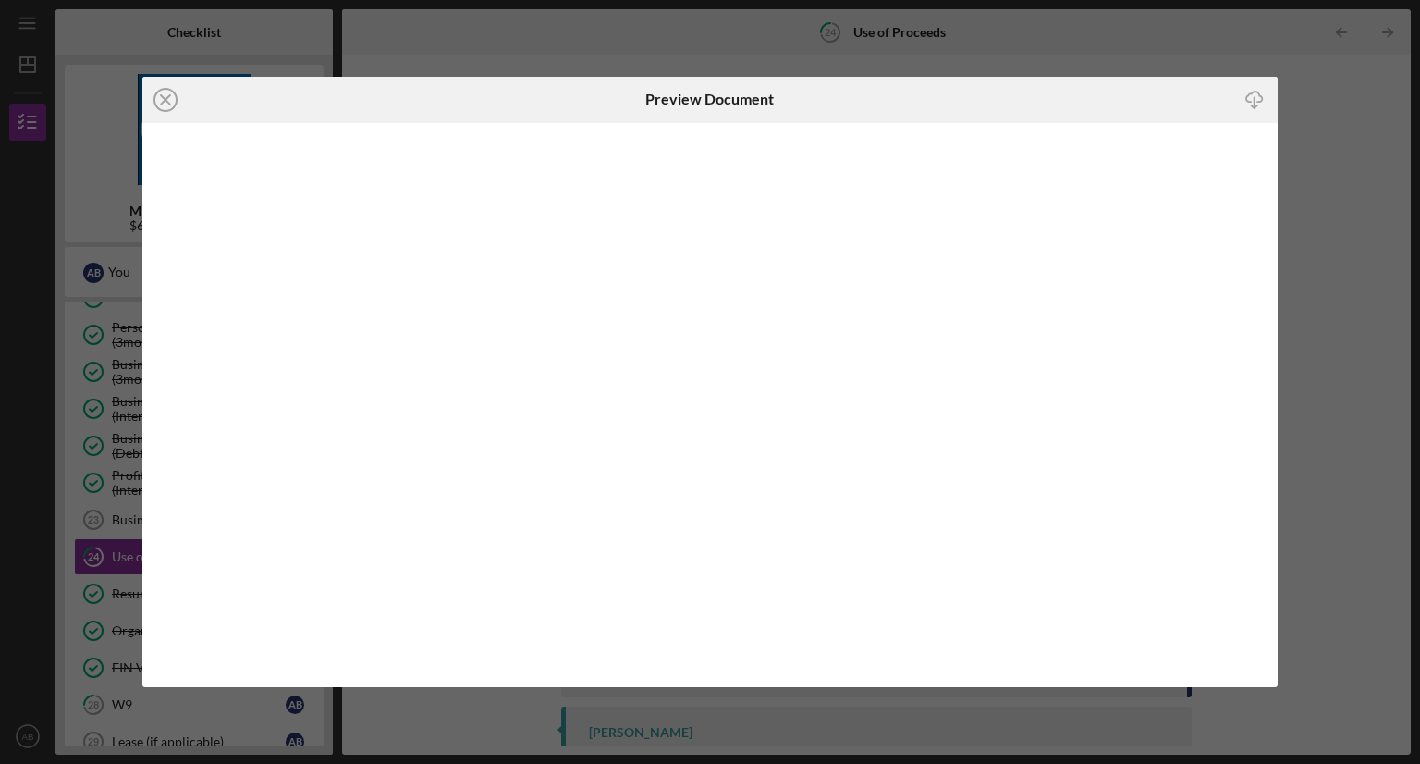
click at [1254, 96] on icon "Icon/Download" at bounding box center [1255, 100] width 42 height 42
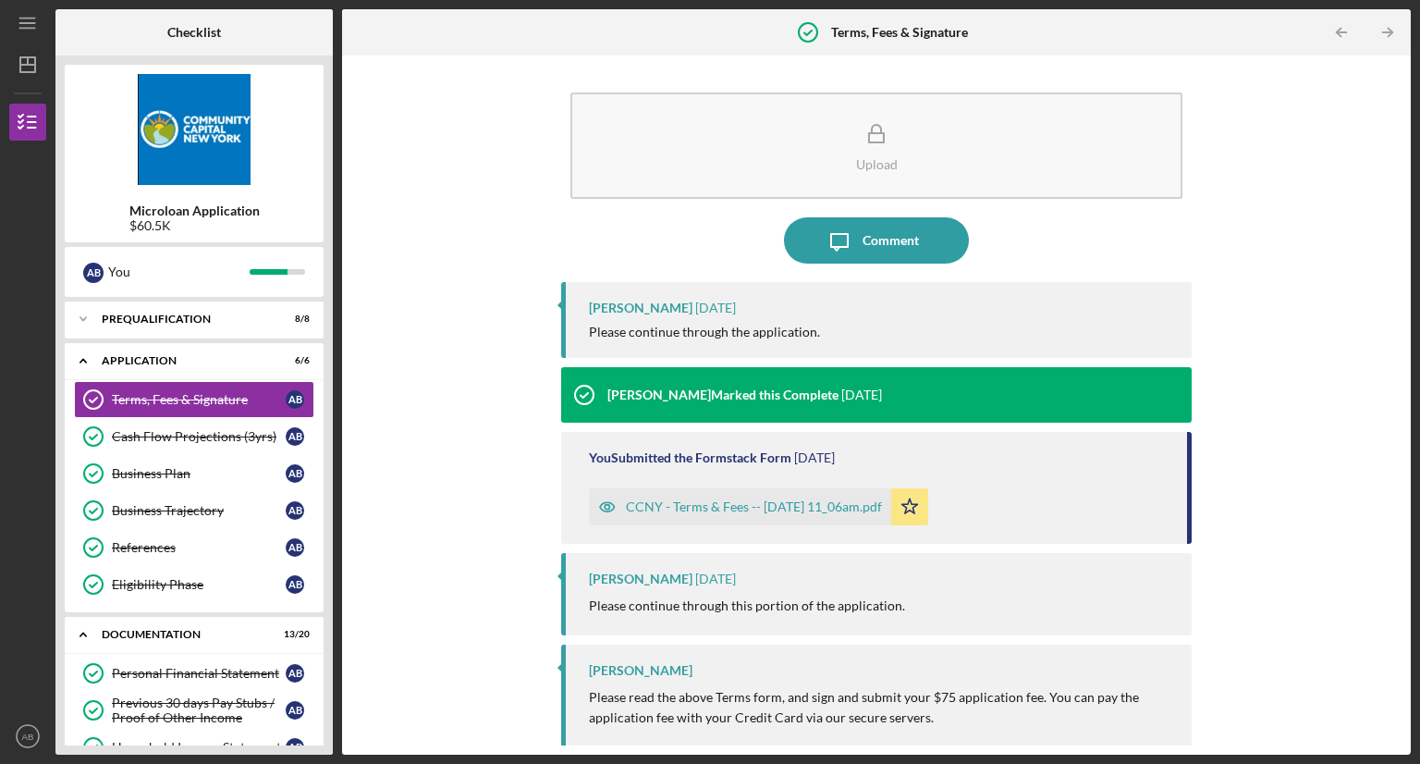
drag, startPoint x: 327, startPoint y: 472, endPoint x: 333, endPoint y: 552, distance: 80.6
click at [333, 552] on div "Checklist Microloan Application $60.5K A B You Icon/Expander Prequalification 8…" at bounding box center [732, 381] width 1355 height 745
click at [315, 572] on div "Terms, Fees & Signature Terms, Fees & Signature A B Cash Flow Projections (3yrs…" at bounding box center [194, 496] width 259 height 231
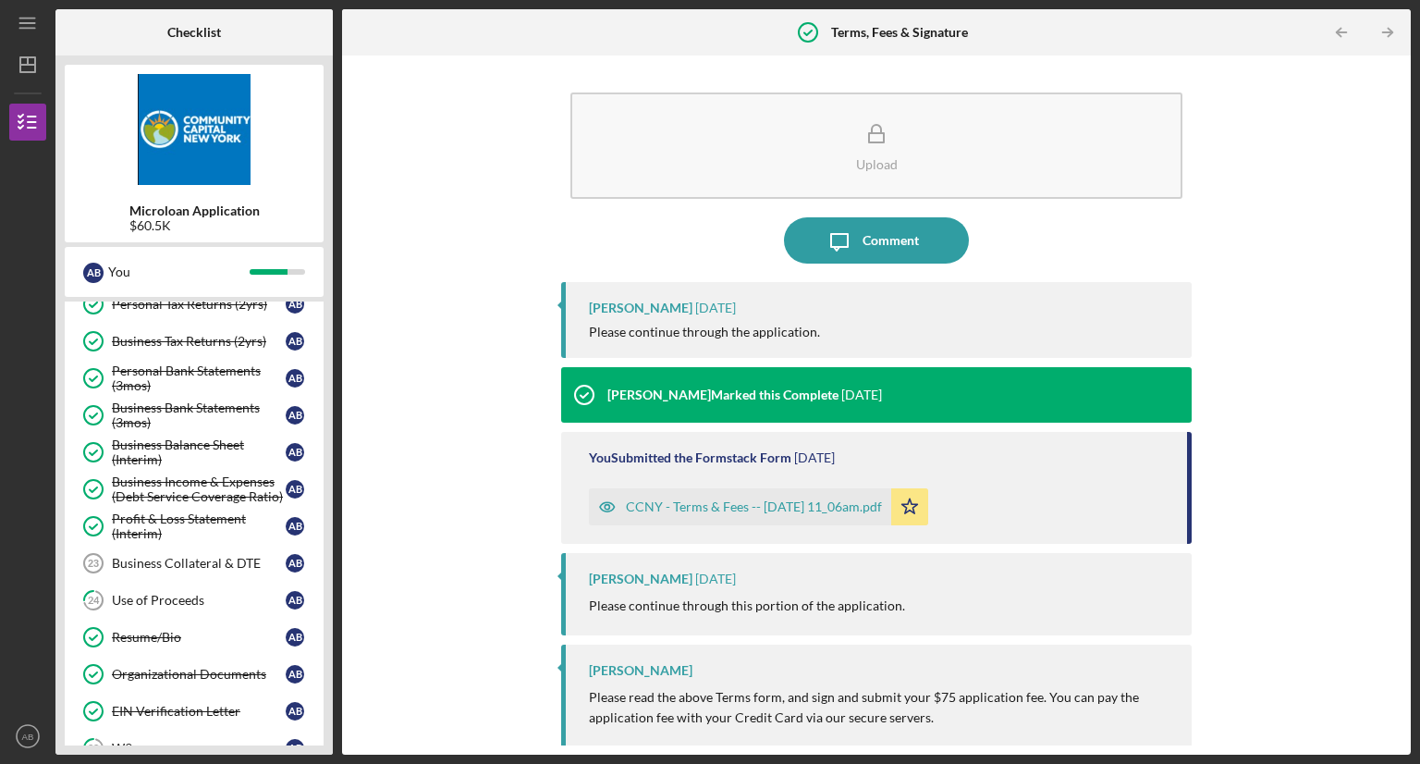
scroll to position [481, 0]
click at [193, 592] on div "Use of Proceeds" at bounding box center [199, 599] width 174 height 15
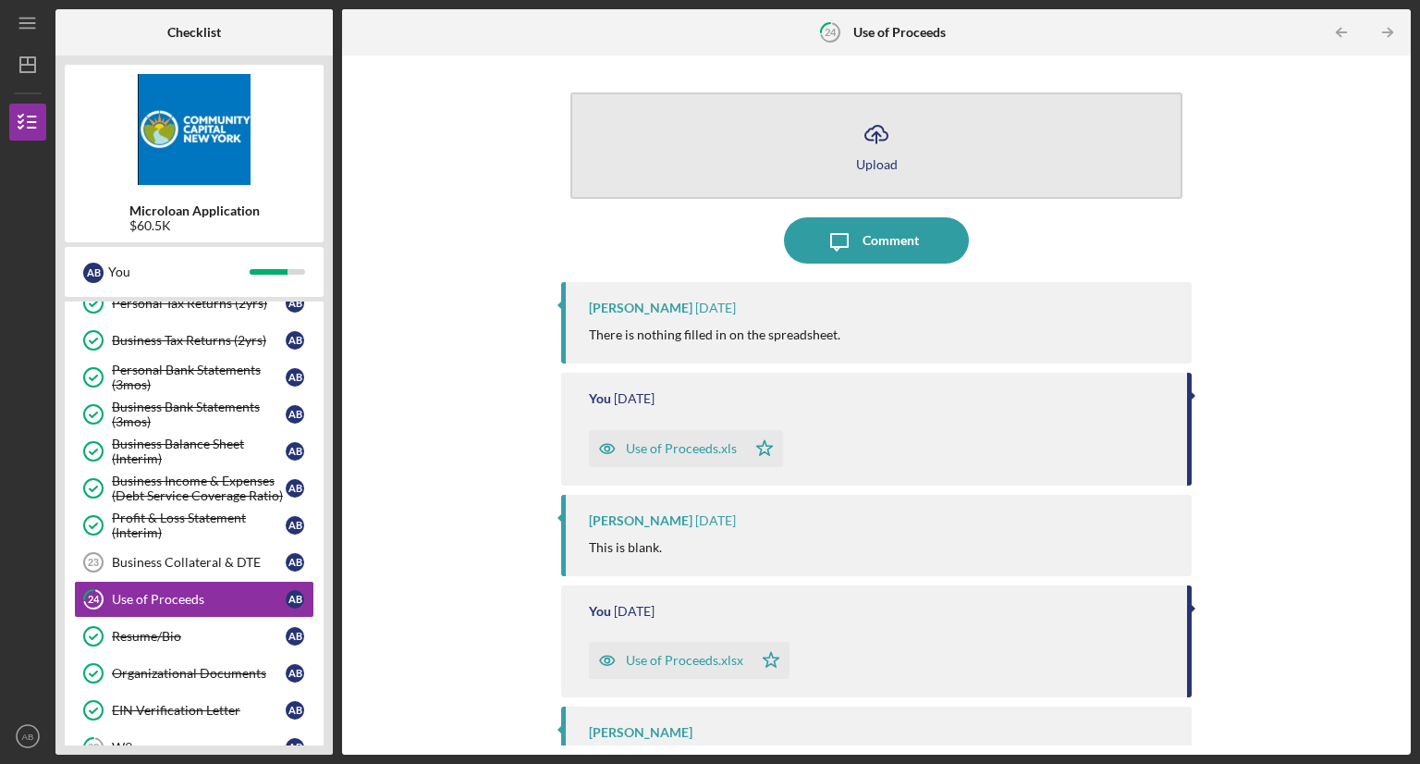
click at [746, 129] on button "Icon/Upload Upload" at bounding box center [876, 145] width 612 height 106
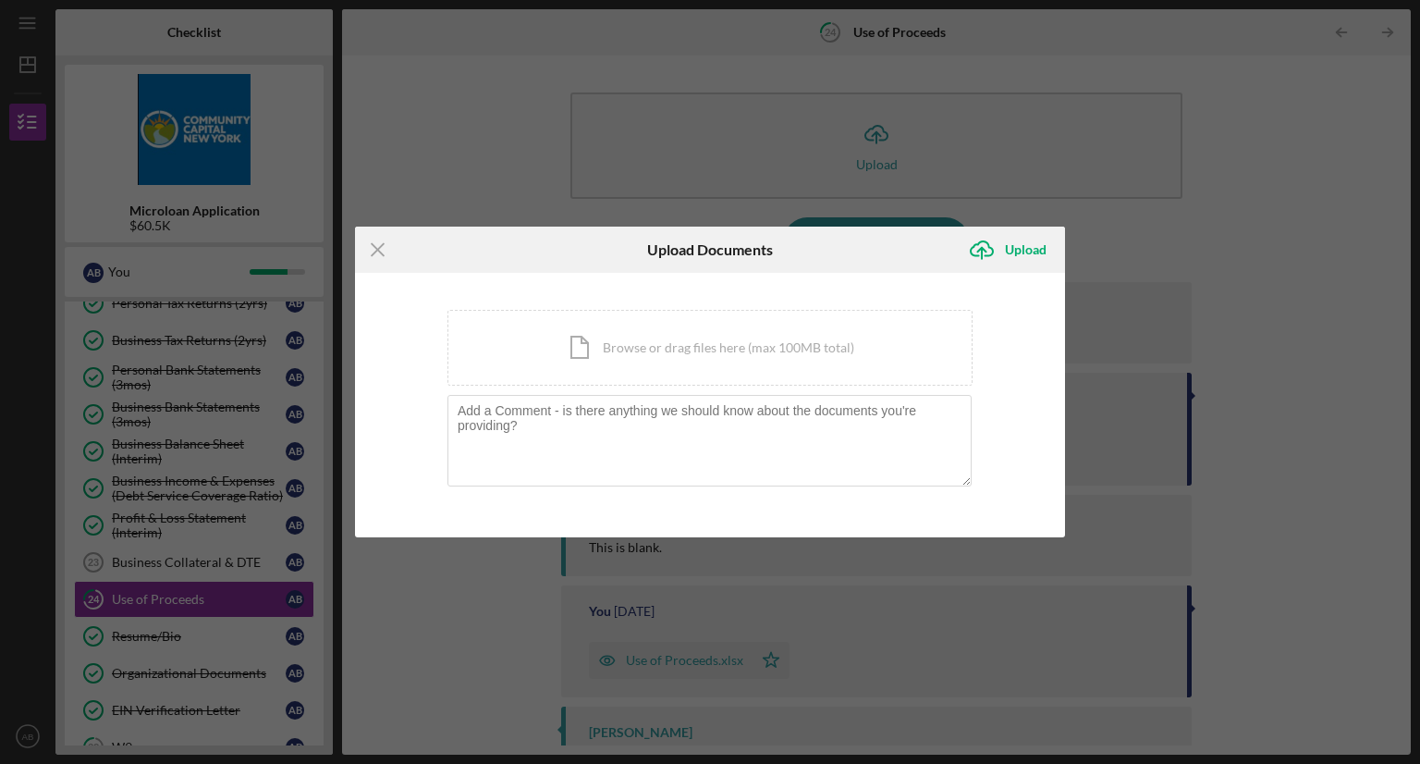
click at [1077, 748] on div "Icon/Menu Close Upload Documents Icon/Upload Upload You're uploading documents …" at bounding box center [710, 382] width 1420 height 764
click at [1010, 251] on div "Upload" at bounding box center [1026, 249] width 42 height 37
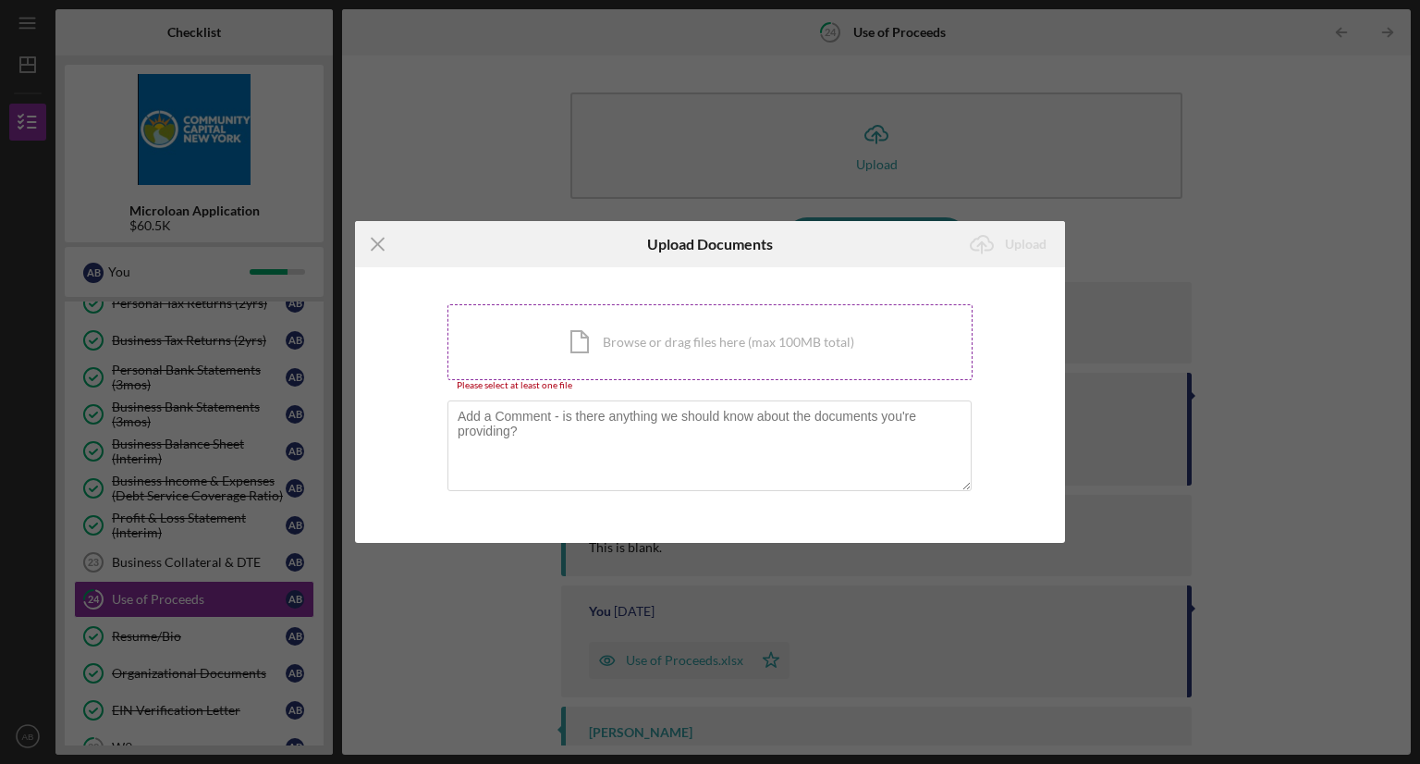
click at [825, 357] on div "Icon/Document Browse or drag files here (max 100MB total) Tap to choose files o…" at bounding box center [710, 342] width 525 height 76
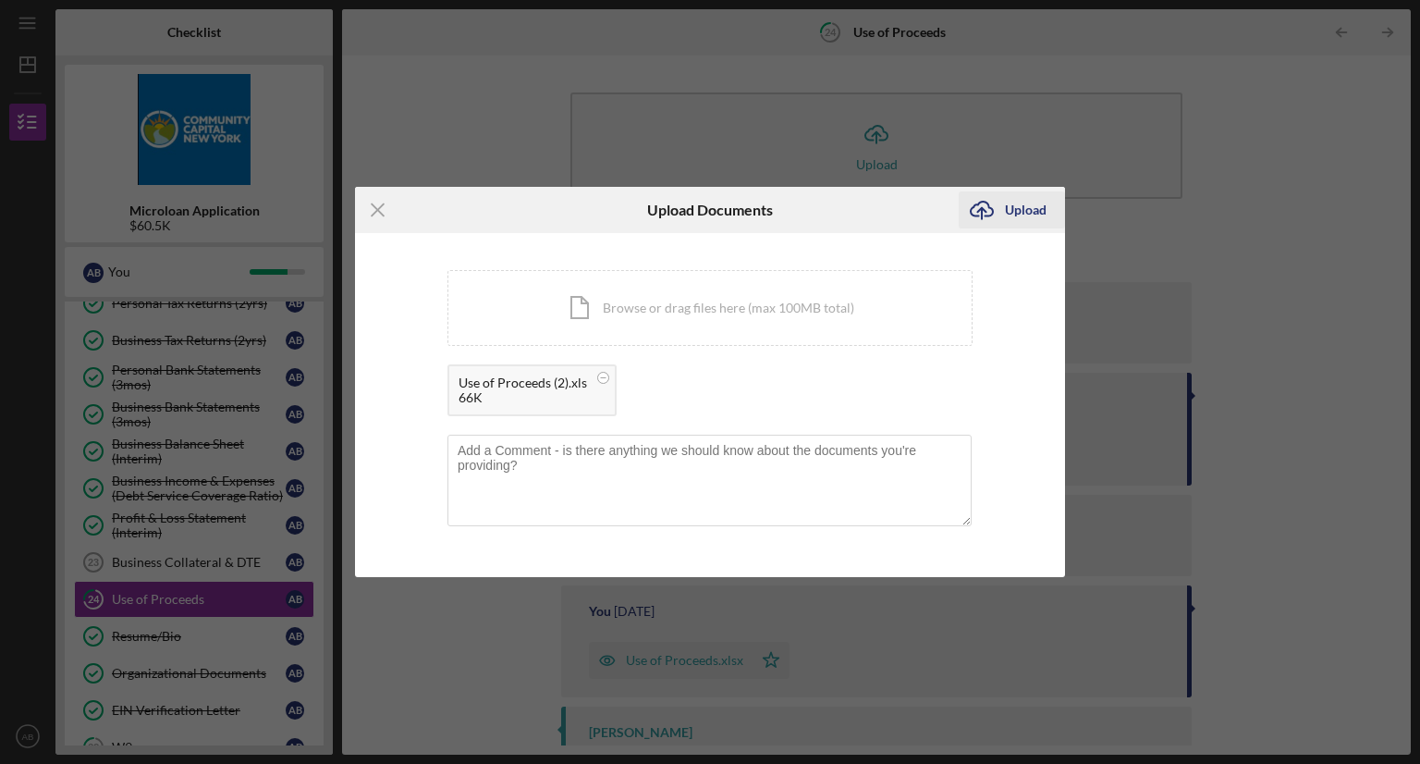
click at [1002, 201] on icon "Icon/Upload" at bounding box center [982, 210] width 46 height 46
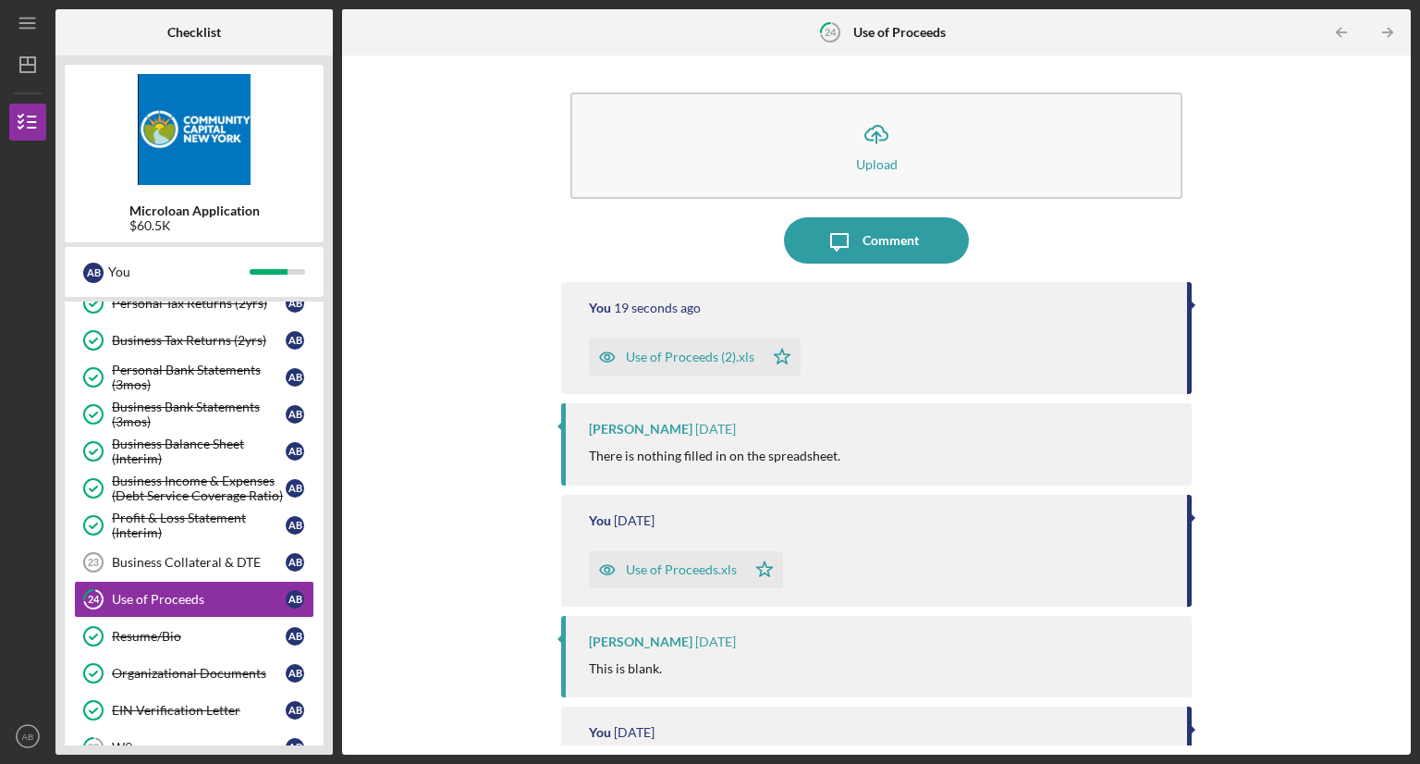
drag, startPoint x: 329, startPoint y: 528, endPoint x: 329, endPoint y: 610, distance: 82.3
click at [329, 610] on div "Microloan Application $60.5K A B You Icon/Expander Prequalification 8 / 8 Icon/…" at bounding box center [193, 404] width 277 height 699
click at [325, 563] on div "Microloan Application $60.5K A B You Icon/Expander Prequalification 8 / 8 Icon/…" at bounding box center [193, 404] width 277 height 699
click at [226, 555] on div "Business Collateral & DTE" at bounding box center [199, 562] width 174 height 15
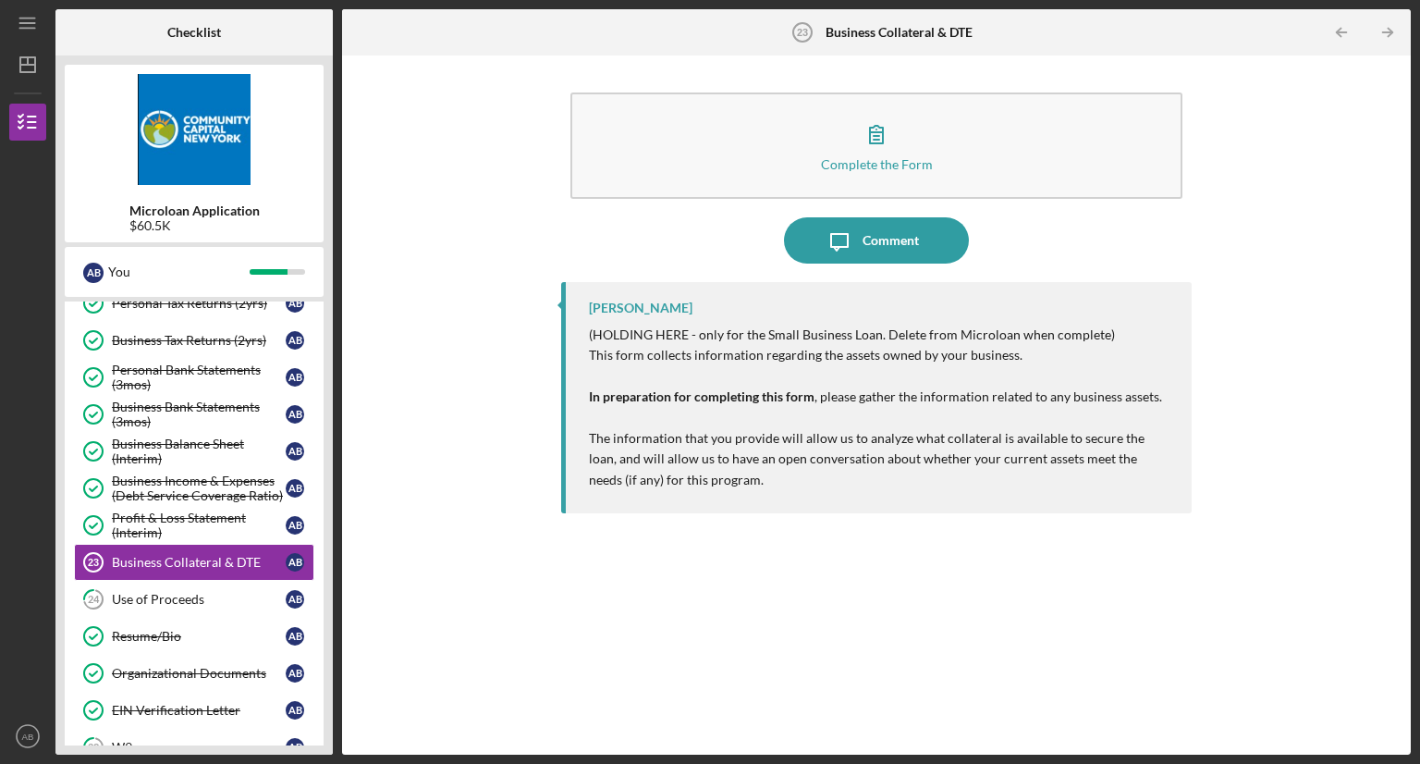
click at [326, 468] on div "Microloan Application $60.5K A B You Icon/Expander Prequalification 8 / 8 Icon/…" at bounding box center [193, 404] width 277 height 699
click at [314, 463] on div "Personal Financial Statement Personal Financial Statement A B Previous 30 days …" at bounding box center [194, 548] width 259 height 749
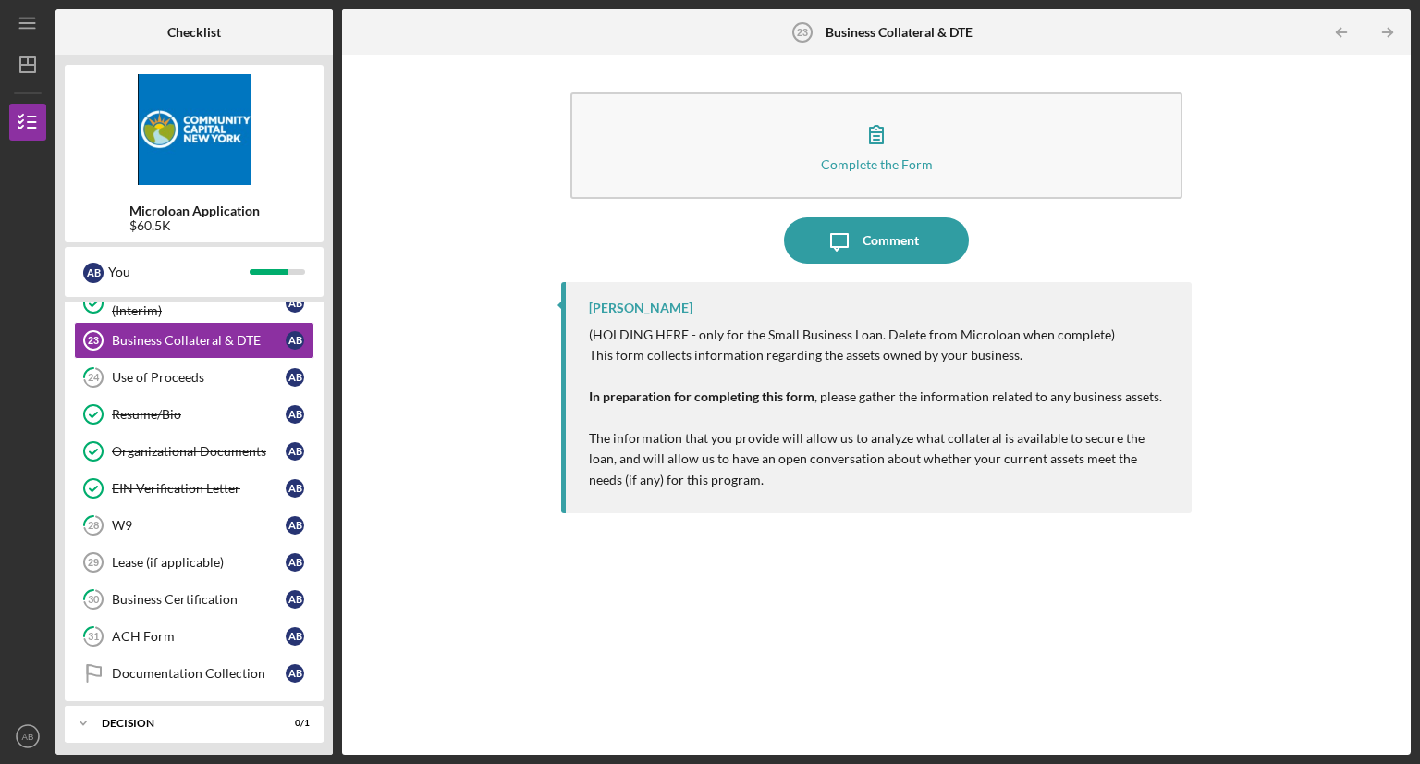
scroll to position [740, 0]
